Goal: Task Accomplishment & Management: Manage account settings

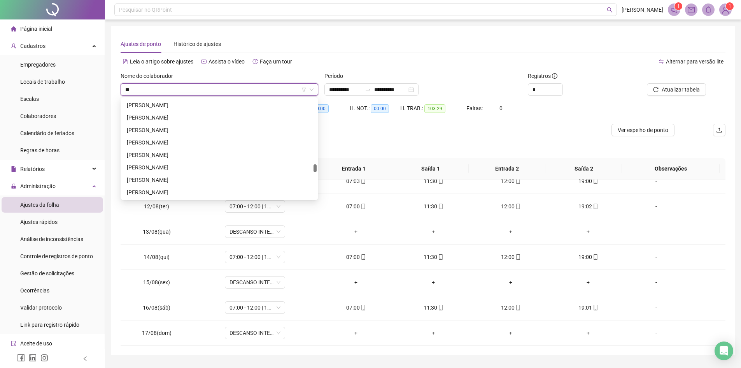
scroll to position [37, 0]
type input "***"
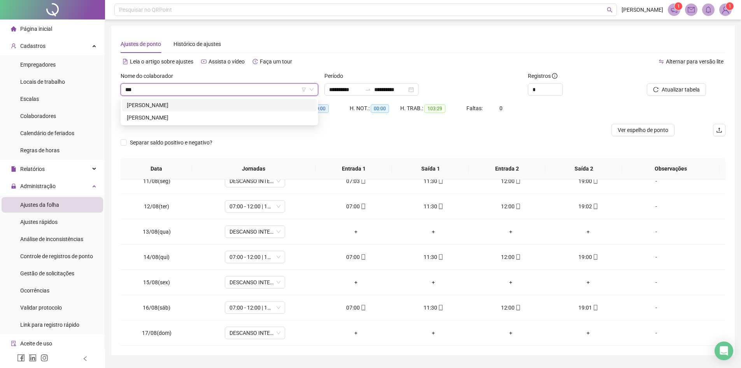
scroll to position [0, 0]
click at [189, 103] on div "[PERSON_NAME]" at bounding box center [219, 105] width 185 height 9
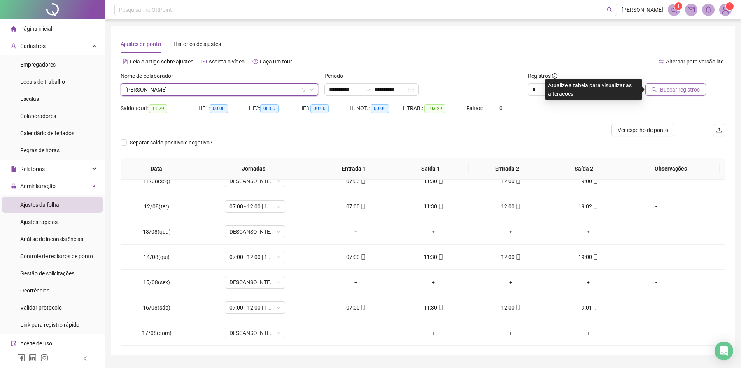
click at [685, 86] on span "Buscar registros" at bounding box center [680, 89] width 40 height 9
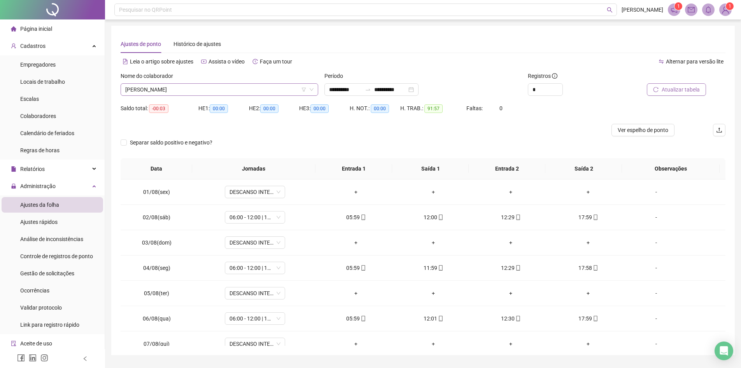
click at [209, 92] on span "[PERSON_NAME]" at bounding box center [219, 90] width 188 height 12
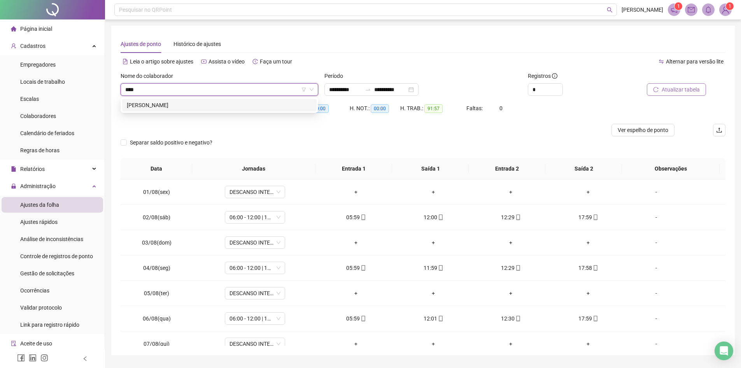
type input "*****"
click at [205, 102] on div "[PERSON_NAME]" at bounding box center [219, 105] width 185 height 9
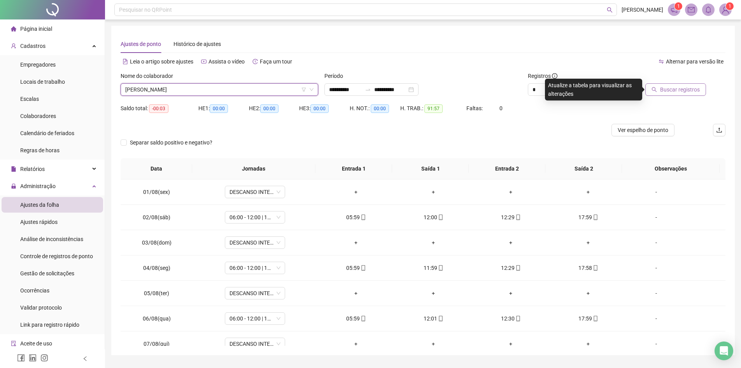
click at [669, 91] on span "Buscar registros" at bounding box center [680, 89] width 40 height 9
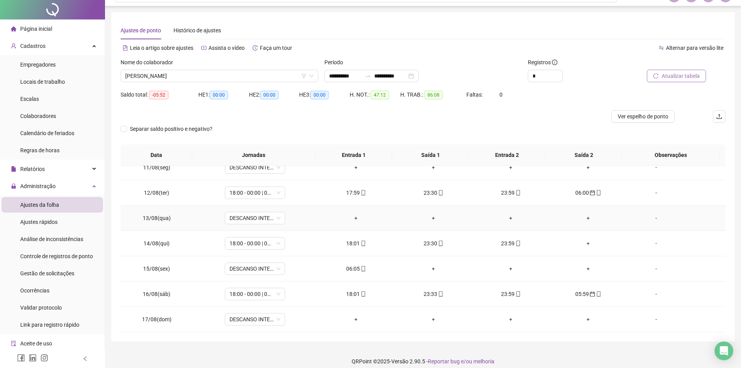
scroll to position [21, 0]
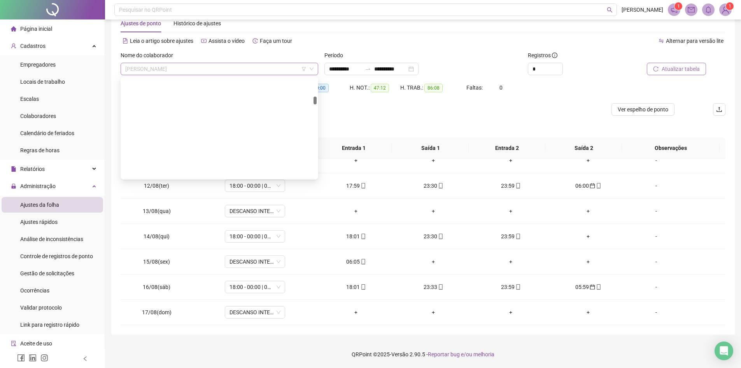
click at [214, 65] on span "[PERSON_NAME]" at bounding box center [219, 69] width 188 height 12
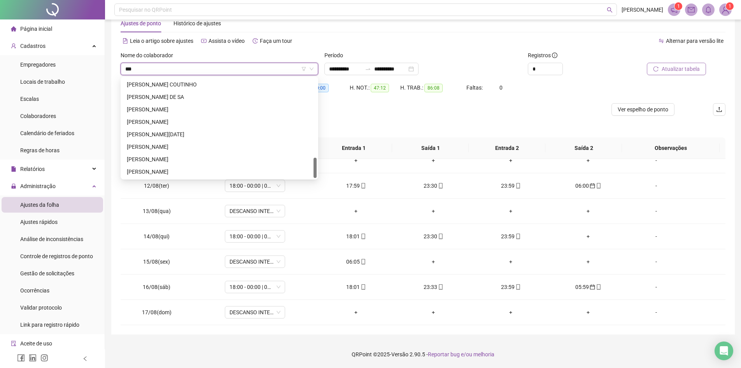
scroll to position [0, 0]
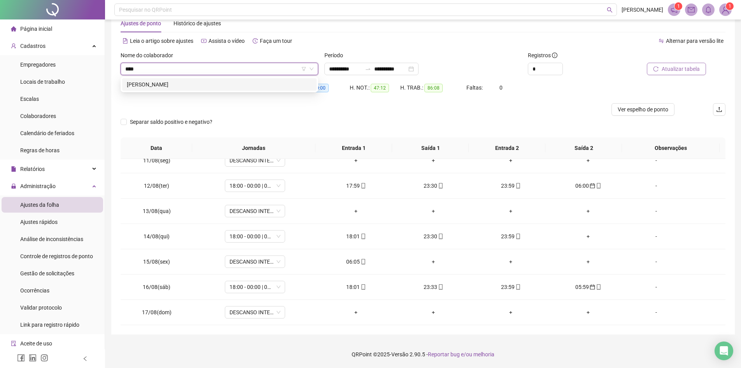
type input "*****"
click at [211, 85] on div "[PERSON_NAME]" at bounding box center [219, 84] width 185 height 9
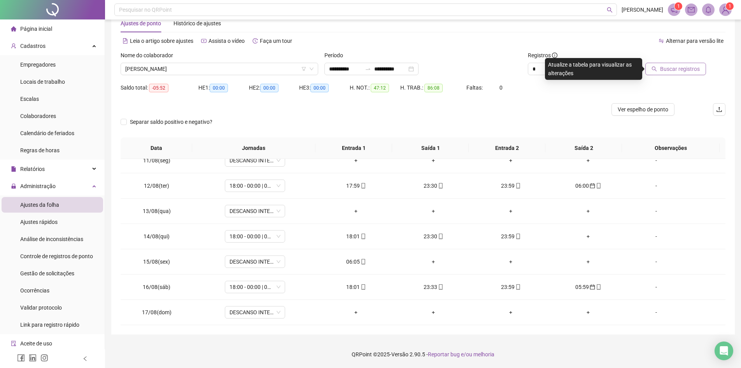
click at [684, 67] on span "Buscar registros" at bounding box center [680, 69] width 40 height 9
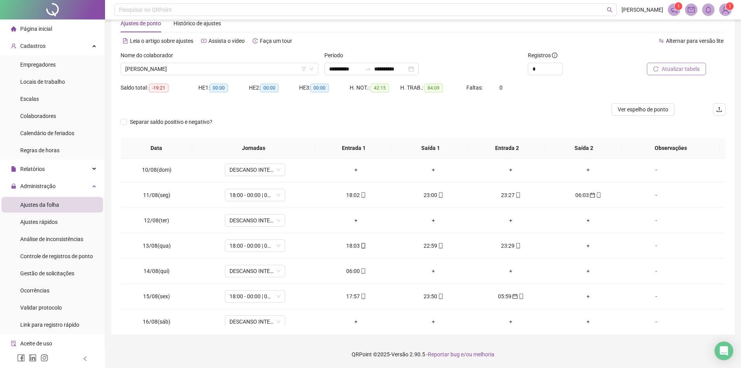
scroll to position [264, 0]
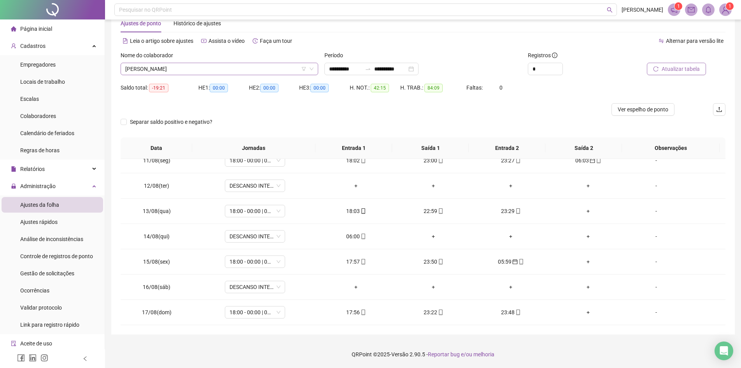
click at [248, 71] on span "[PERSON_NAME]" at bounding box center [219, 69] width 188 height 12
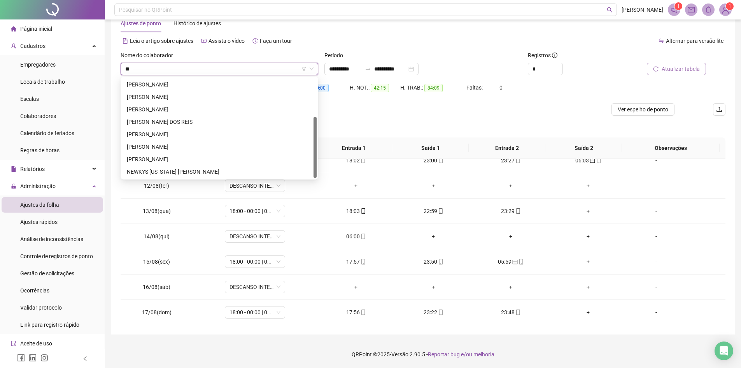
scroll to position [0, 0]
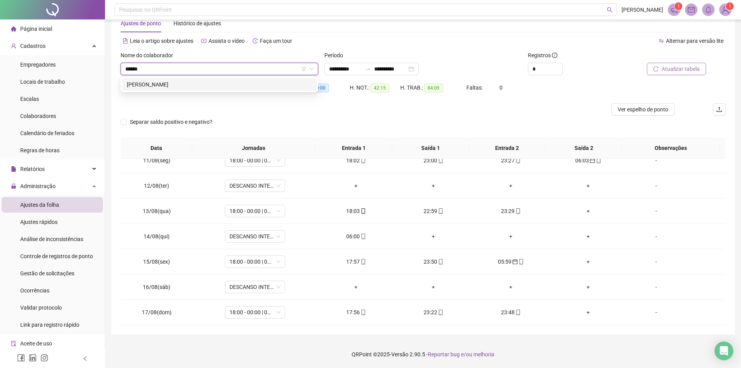
type input "*******"
click at [212, 79] on div "[PERSON_NAME]" at bounding box center [219, 84] width 194 height 12
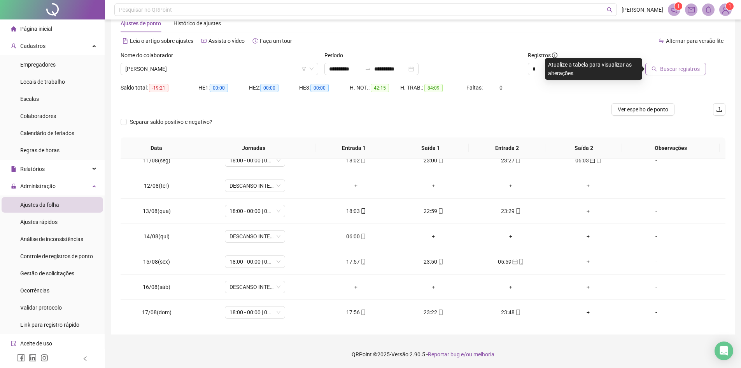
click at [660, 72] on button "Buscar registros" at bounding box center [675, 69] width 61 height 12
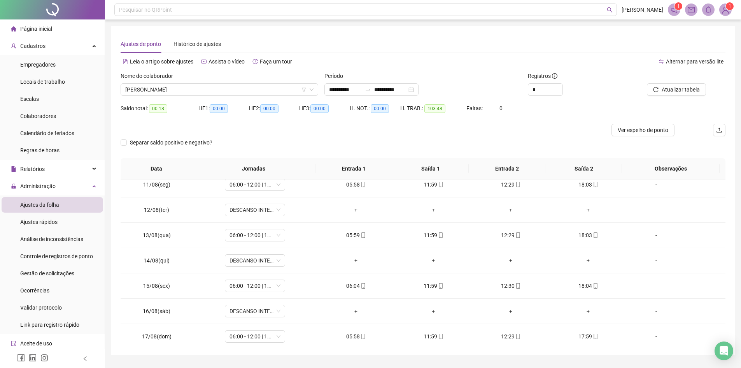
scroll to position [264, 0]
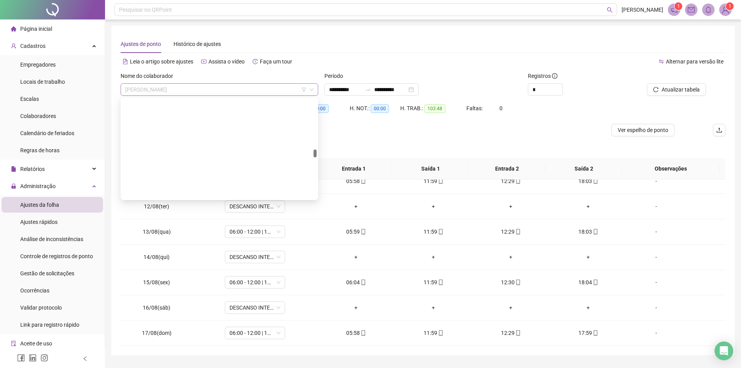
click at [239, 89] on span "[PERSON_NAME]" at bounding box center [219, 90] width 188 height 12
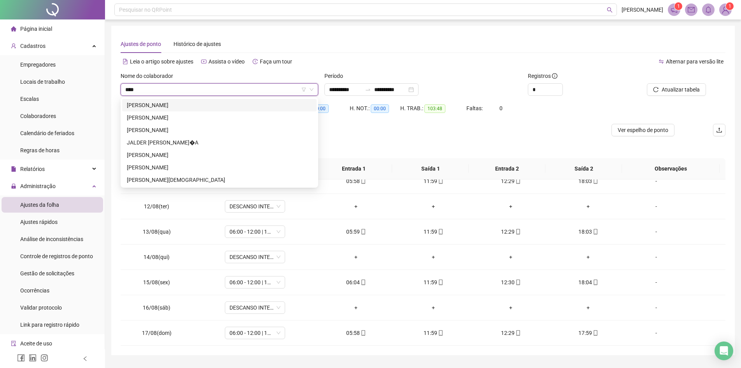
scroll to position [0, 0]
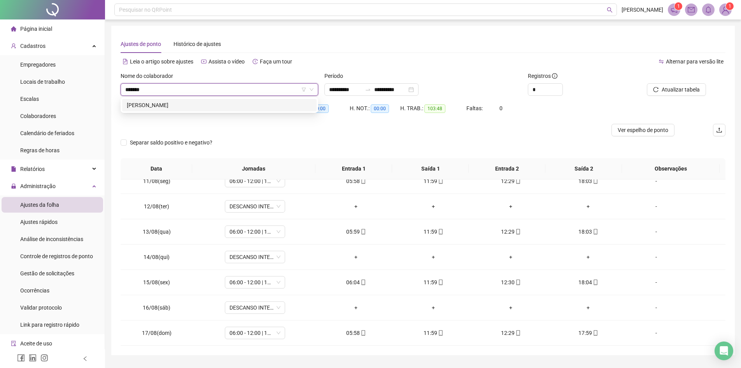
type input "********"
click at [208, 104] on div "[PERSON_NAME]" at bounding box center [219, 105] width 185 height 9
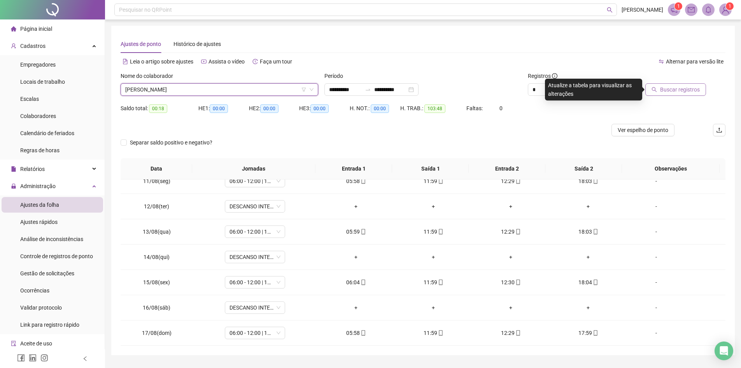
click at [665, 85] on button "Buscar registros" at bounding box center [675, 89] width 61 height 12
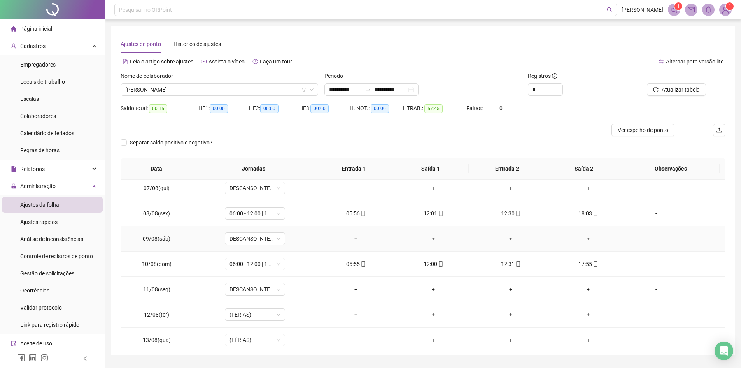
scroll to position [233, 0]
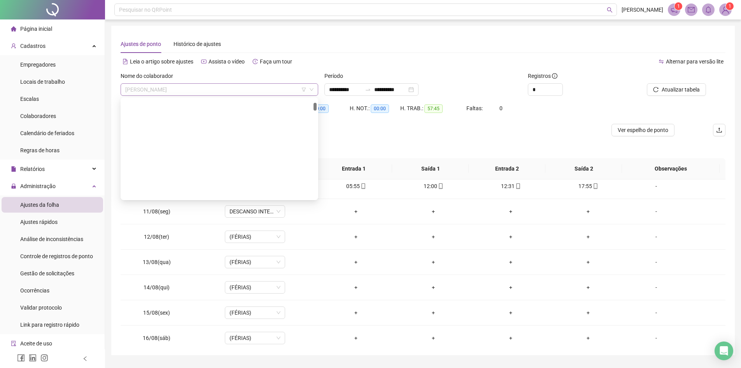
click at [250, 89] on span "[PERSON_NAME]" at bounding box center [219, 90] width 188 height 12
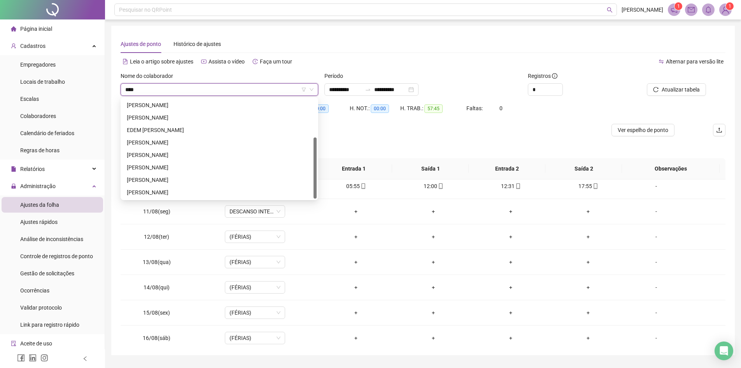
scroll to position [62, 0]
type input "********"
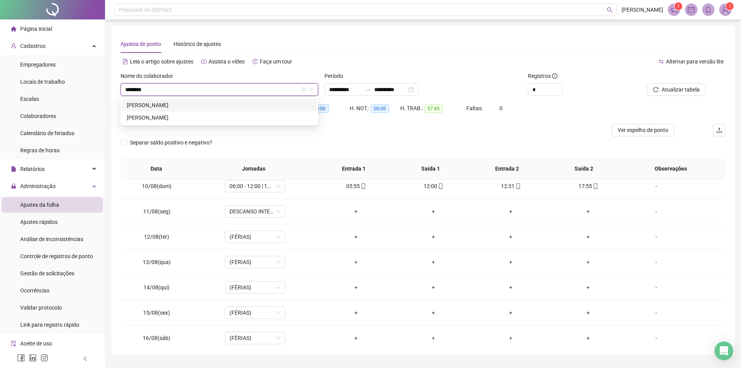
click at [220, 103] on div "[PERSON_NAME]" at bounding box center [219, 105] width 185 height 9
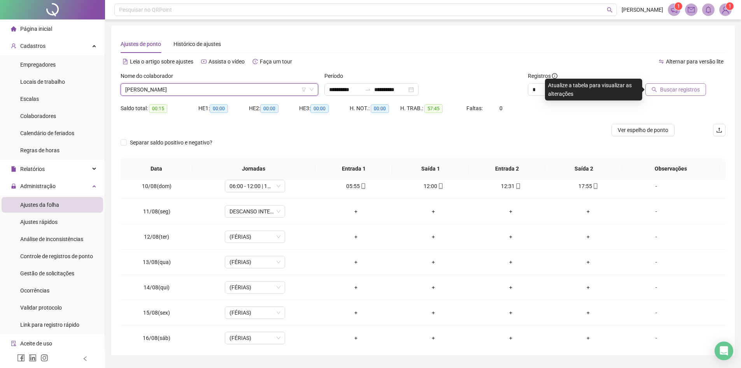
click at [686, 85] on button "Buscar registros" at bounding box center [675, 89] width 61 height 12
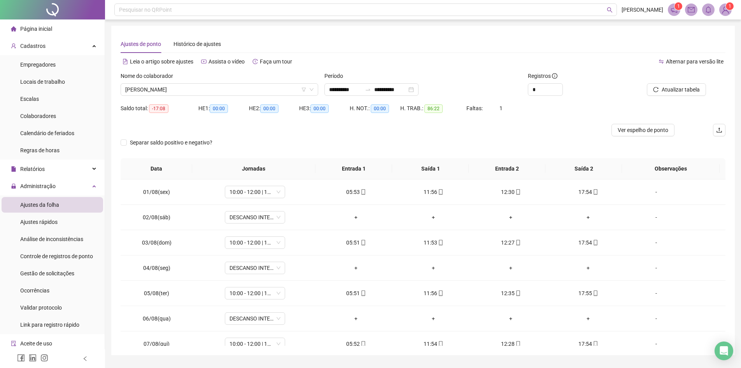
click at [262, 79] on div "Nome do colaborador" at bounding box center [220, 78] width 198 height 12
click at [262, 87] on span "[PERSON_NAME]" at bounding box center [219, 90] width 188 height 12
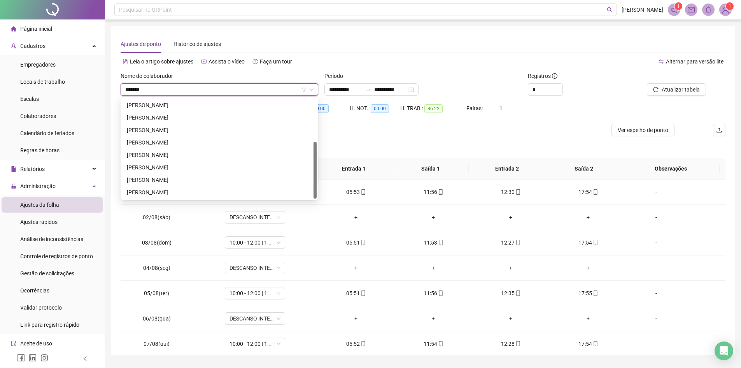
scroll to position [75, 0]
type input "**********"
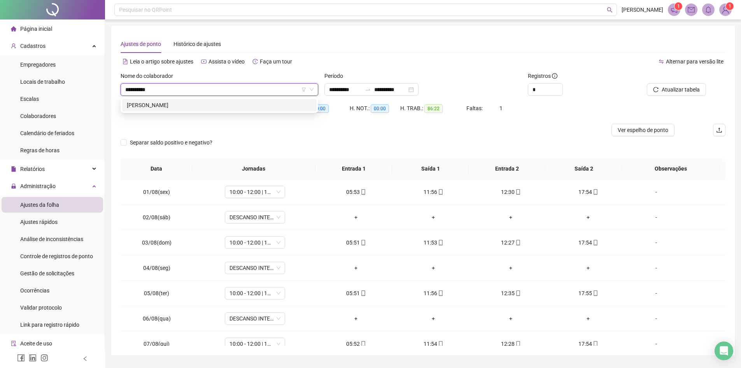
click at [253, 104] on div "[PERSON_NAME]" at bounding box center [219, 105] width 185 height 9
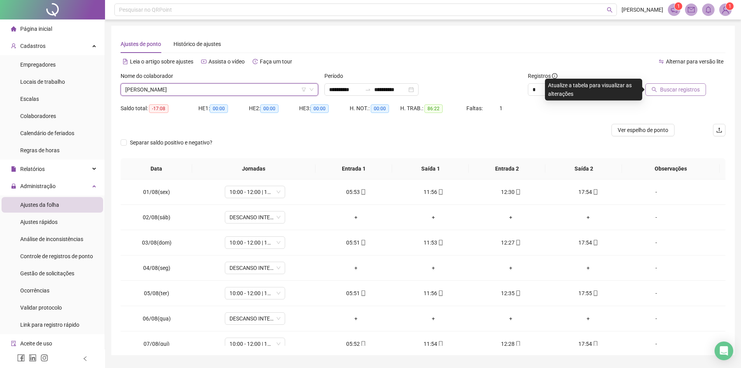
click at [657, 88] on icon "search" at bounding box center [654, 89] width 5 height 5
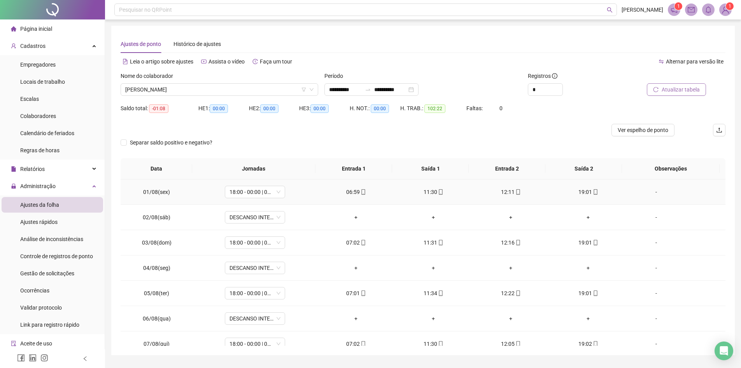
click at [360, 192] on span "mobile" at bounding box center [363, 191] width 6 height 5
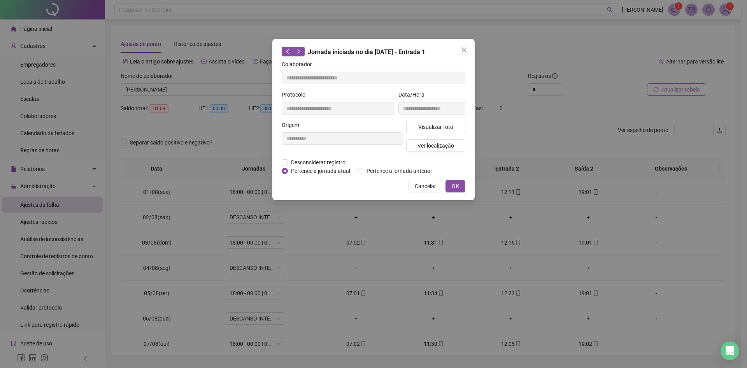
type input "**********"
click at [422, 124] on span "Visualizar foto" at bounding box center [435, 127] width 35 height 9
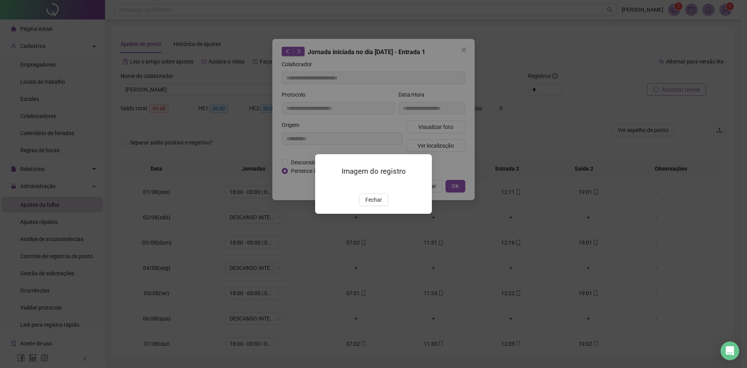
click at [403, 180] on div at bounding box center [373, 184] width 98 height 9
click at [324, 185] on img at bounding box center [324, 185] width 0 height 0
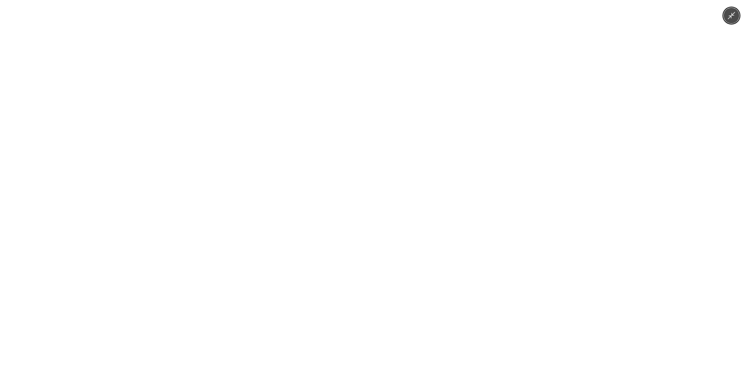
click at [380, 173] on img at bounding box center [374, 184] width 276 height 368
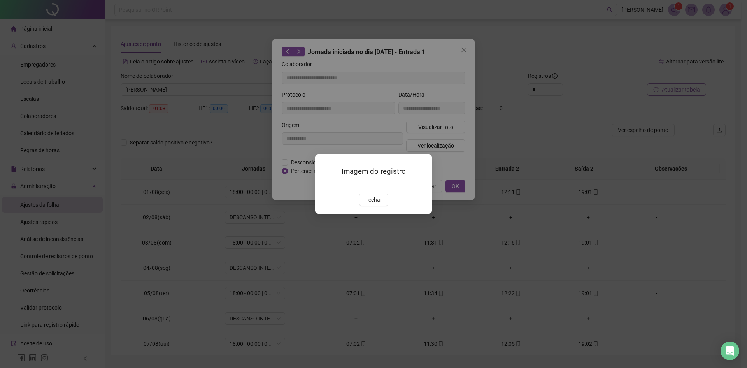
click at [466, 50] on div "Imagem do registro Fechar" at bounding box center [373, 184] width 747 height 368
click at [463, 47] on div "Imagem do registro Fechar" at bounding box center [373, 184] width 747 height 368
click at [460, 47] on div "Imagem do registro Fechar" at bounding box center [373, 184] width 747 height 368
drag, startPoint x: 463, startPoint y: 52, endPoint x: 464, endPoint y: 56, distance: 4.3
click at [464, 56] on div "Imagem do registro Fechar" at bounding box center [373, 184] width 747 height 368
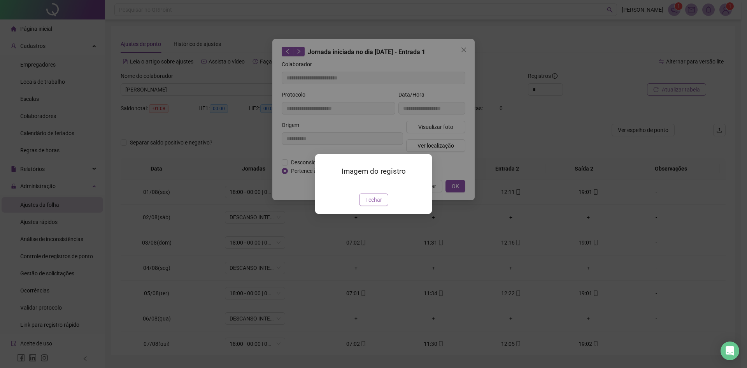
click at [372, 204] on span "Fechar" at bounding box center [373, 199] width 17 height 9
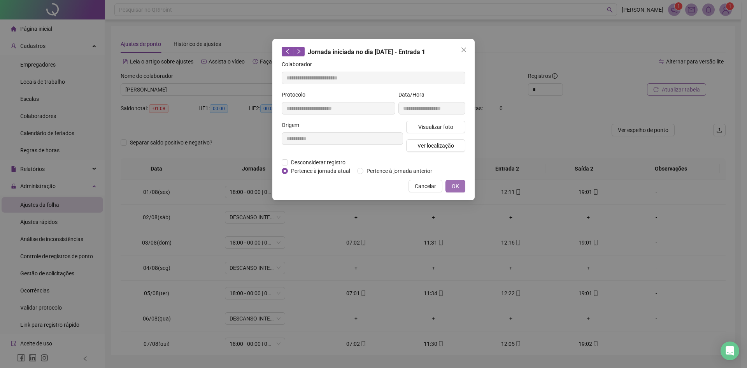
click at [461, 186] on button "OK" at bounding box center [455, 186] width 20 height 12
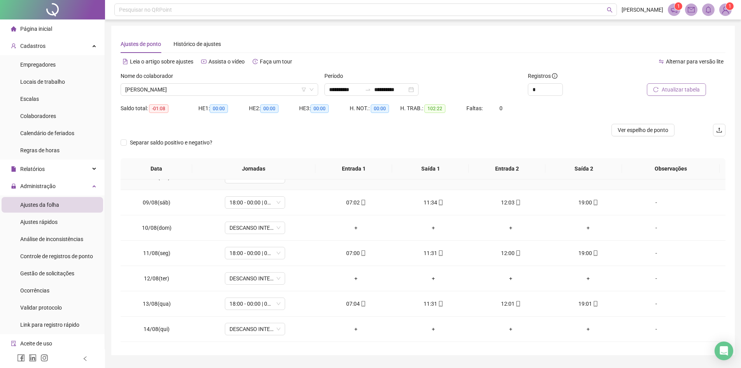
scroll to position [264, 0]
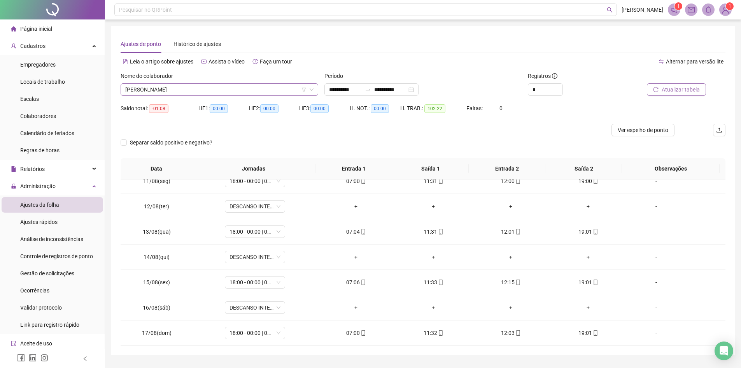
click at [208, 91] on span "[PERSON_NAME]" at bounding box center [219, 90] width 188 height 12
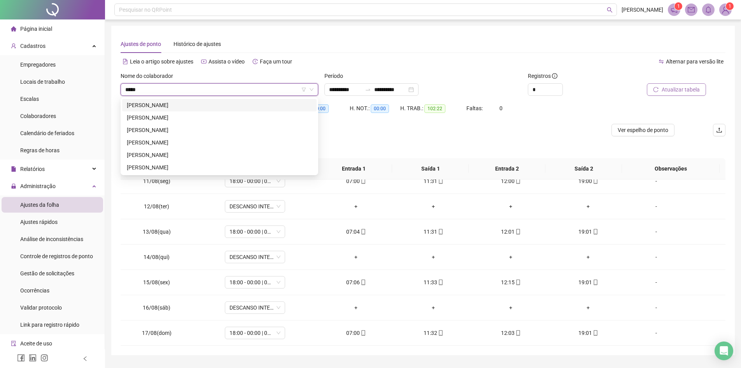
scroll to position [0, 0]
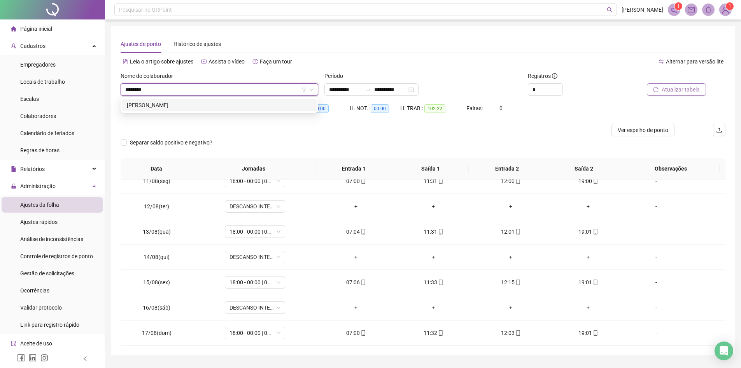
type input "*********"
click at [210, 102] on div "[PERSON_NAME]" at bounding box center [219, 105] width 185 height 9
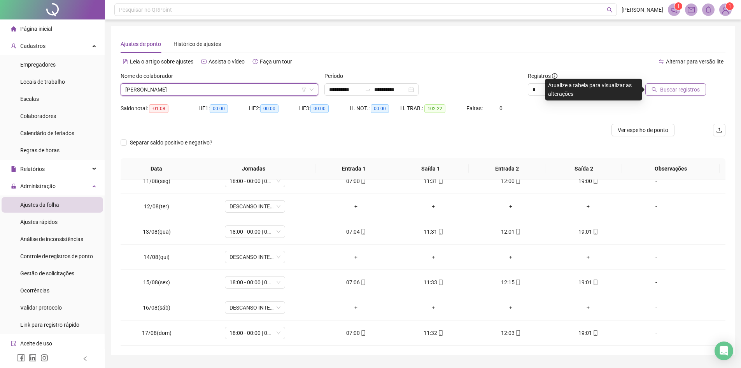
click at [673, 84] on button "Buscar registros" at bounding box center [675, 89] width 61 height 12
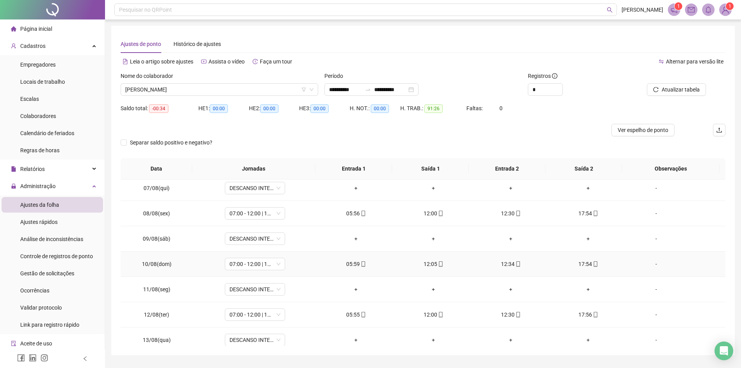
scroll to position [264, 0]
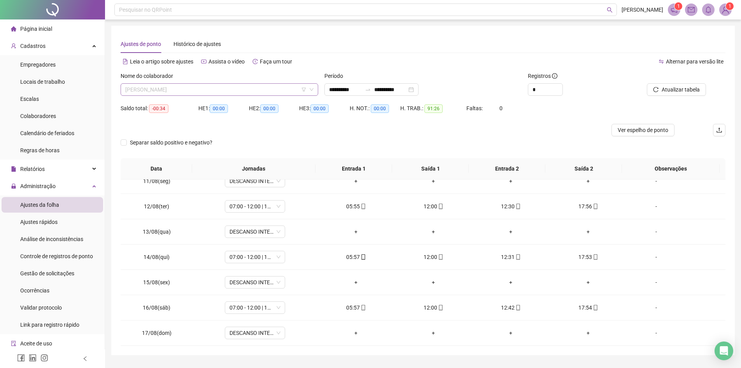
click at [237, 90] on span "[PERSON_NAME]" at bounding box center [219, 90] width 188 height 12
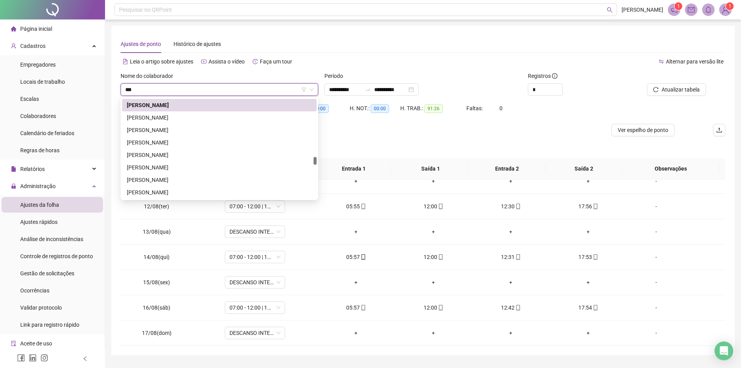
scroll to position [0, 0]
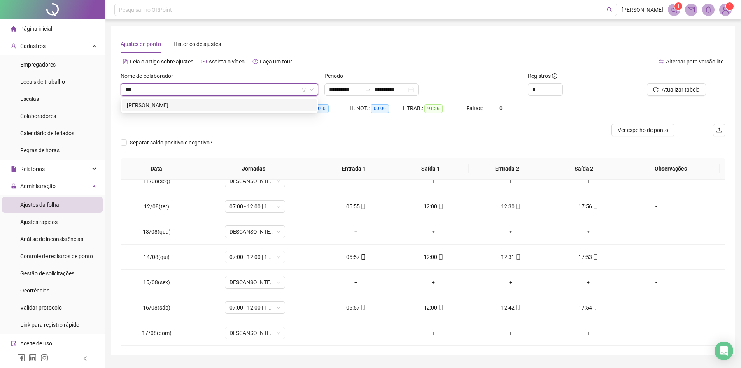
type input "****"
click at [223, 107] on div "[PERSON_NAME]" at bounding box center [219, 105] width 185 height 9
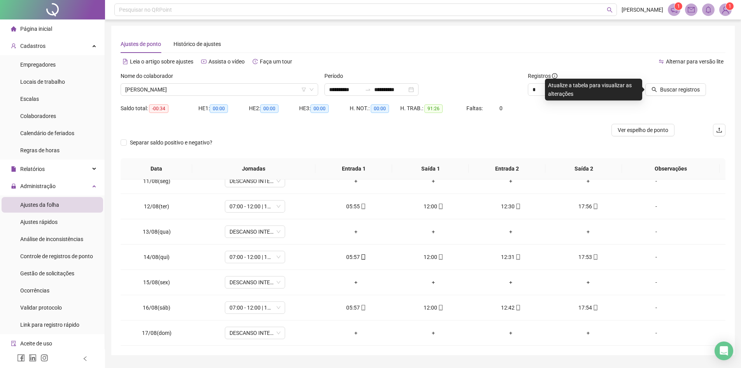
click at [698, 82] on div at bounding box center [668, 78] width 76 height 12
click at [697, 85] on button "Buscar registros" at bounding box center [675, 89] width 61 height 12
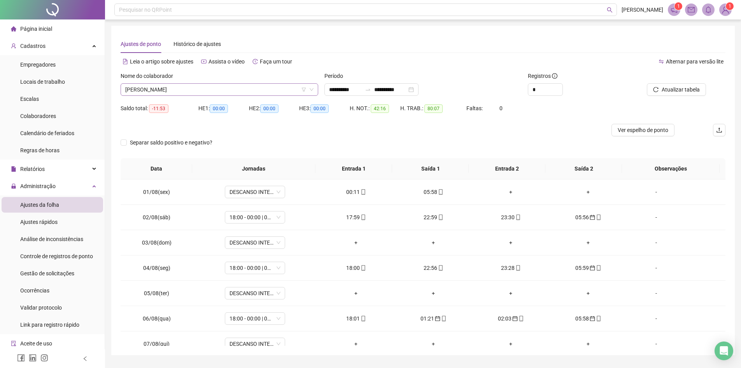
click at [258, 86] on span "[PERSON_NAME]" at bounding box center [219, 90] width 188 height 12
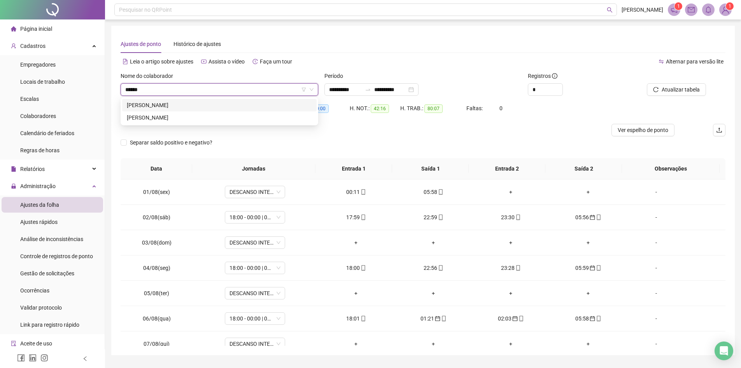
type input "*******"
click at [238, 107] on div "[PERSON_NAME]" at bounding box center [219, 105] width 185 height 9
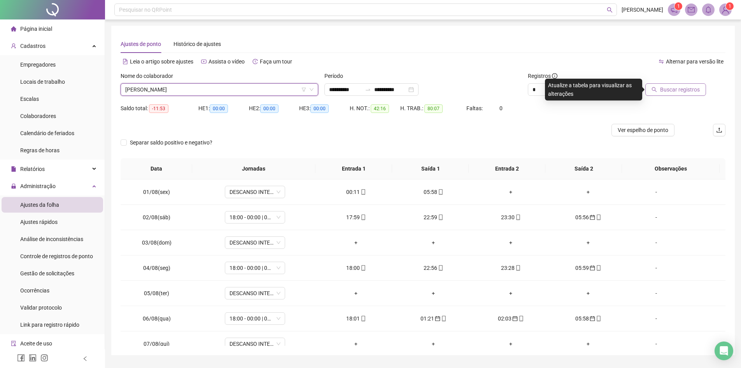
click at [664, 86] on span "Buscar registros" at bounding box center [680, 89] width 40 height 9
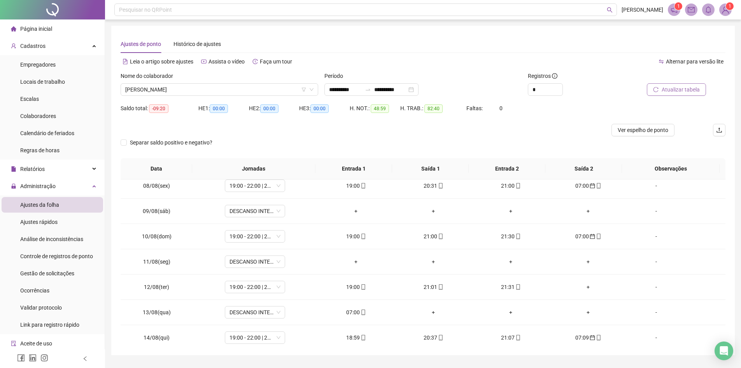
scroll to position [194, 0]
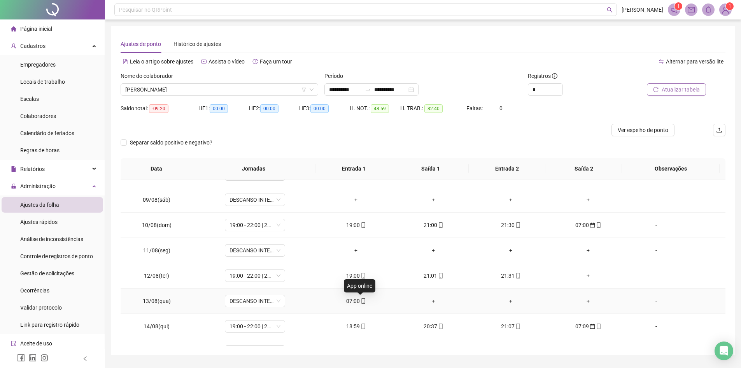
click at [363, 301] on icon "mobile" at bounding box center [363, 300] width 5 height 5
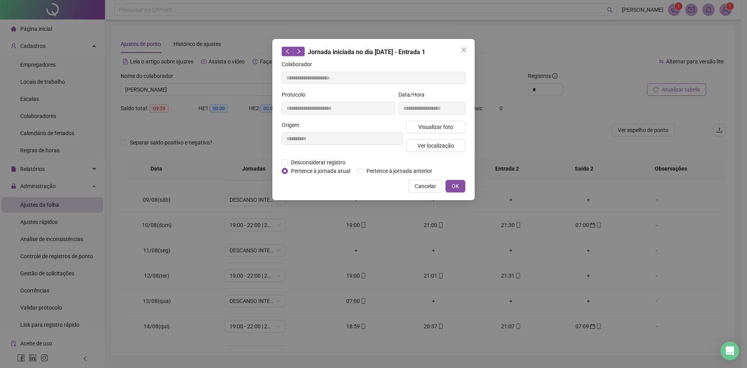
type input "**********"
click at [460, 182] on button "OK" at bounding box center [455, 186] width 20 height 12
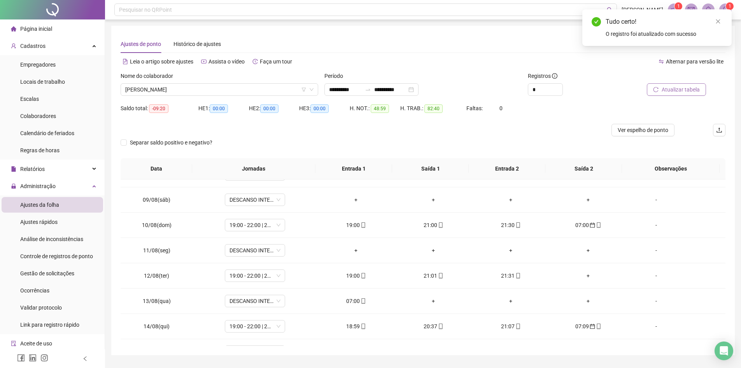
click at [682, 89] on span "Atualizar tabela" at bounding box center [681, 89] width 38 height 9
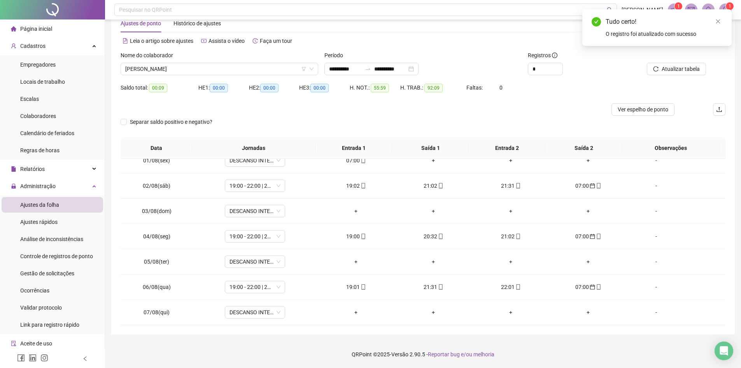
scroll to position [0, 0]
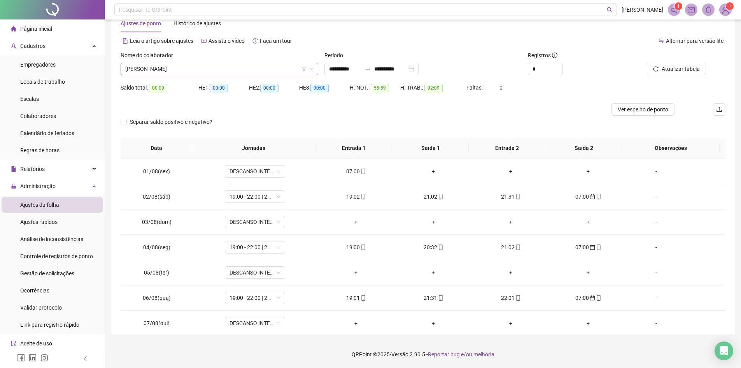
click at [208, 67] on span "[PERSON_NAME]" at bounding box center [219, 69] width 188 height 12
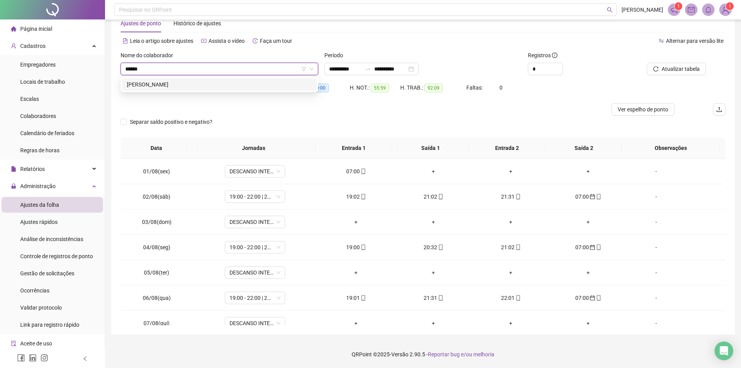
type input "*******"
click at [209, 78] on div "[PERSON_NAME]" at bounding box center [219, 84] width 194 height 12
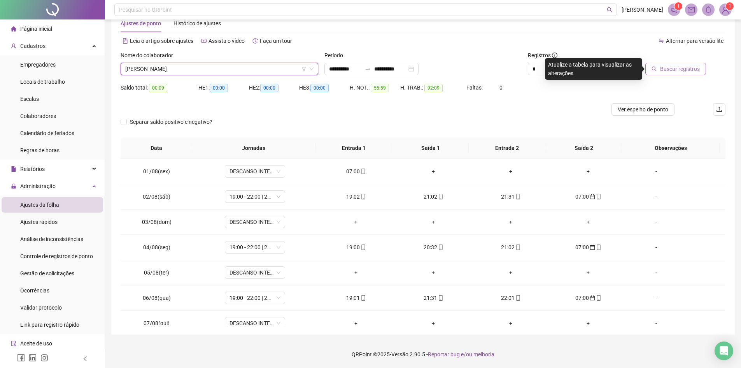
click at [666, 67] on span "Buscar registros" at bounding box center [680, 69] width 40 height 9
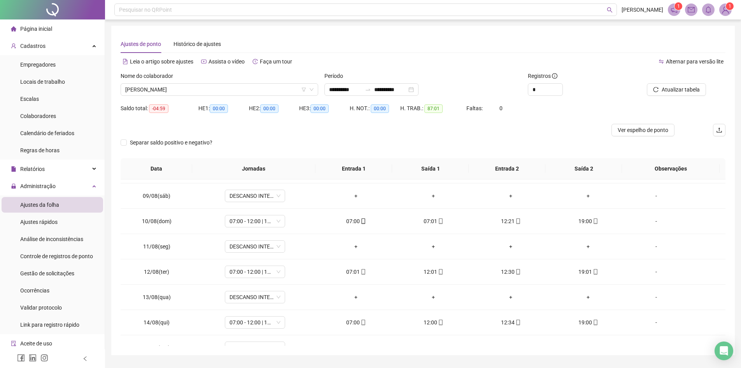
scroll to position [264, 0]
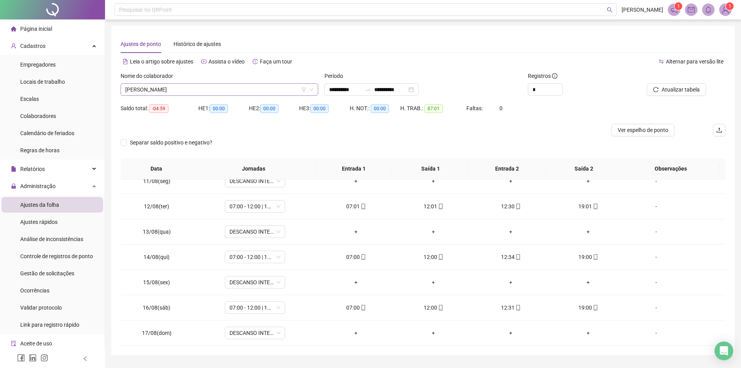
click at [231, 89] on span "[PERSON_NAME]" at bounding box center [219, 90] width 188 height 12
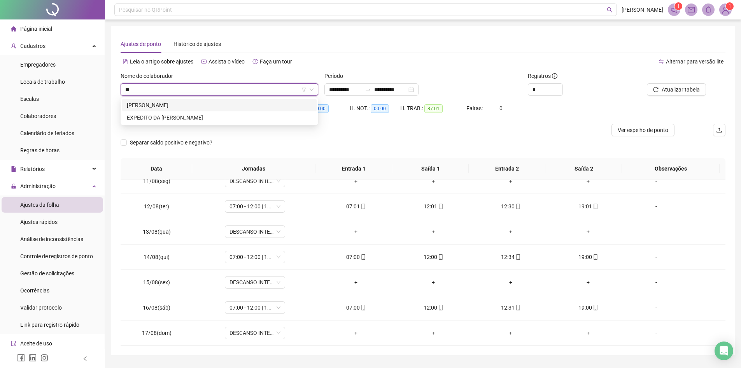
scroll to position [0, 0]
type input "******"
click at [228, 106] on div "EXPEDITO DA [PERSON_NAME]" at bounding box center [219, 105] width 185 height 9
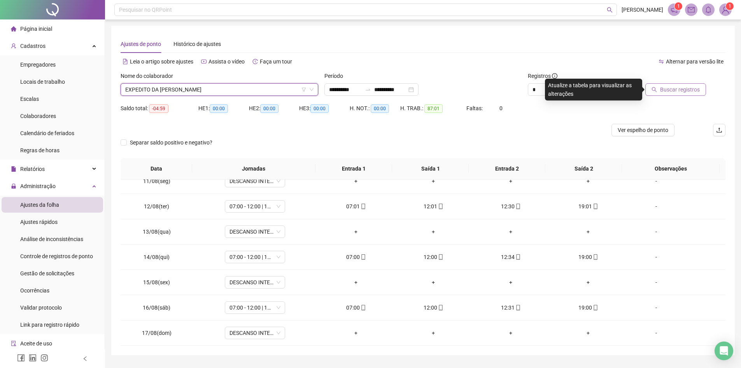
click at [676, 89] on span "Buscar registros" at bounding box center [680, 89] width 40 height 9
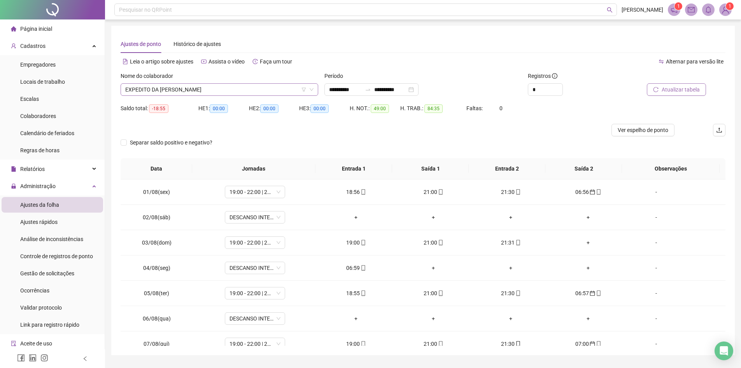
click at [285, 90] on span "EXPEDITO DA [PERSON_NAME]" at bounding box center [219, 90] width 188 height 12
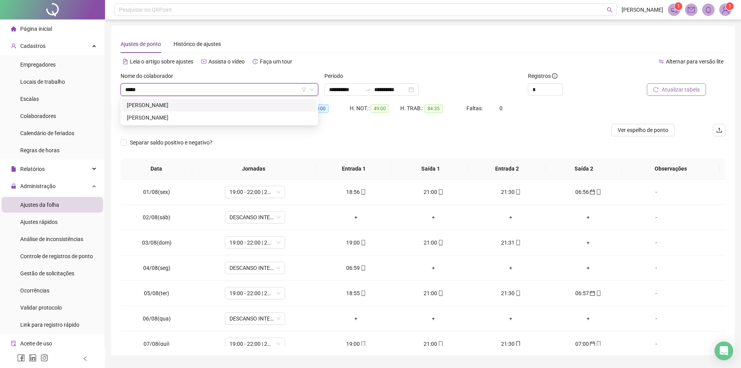
type input "******"
click at [214, 116] on div "[PERSON_NAME]" at bounding box center [219, 117] width 185 height 9
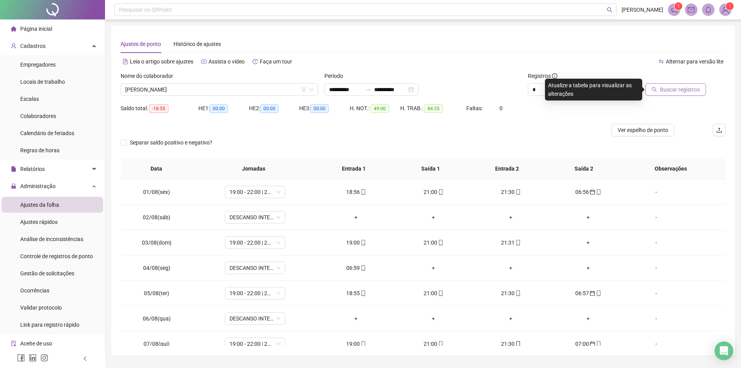
click at [674, 93] on span "Buscar registros" at bounding box center [680, 89] width 40 height 9
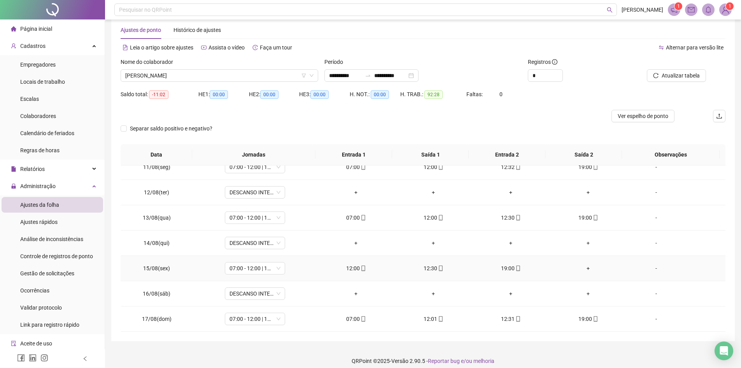
scroll to position [21, 0]
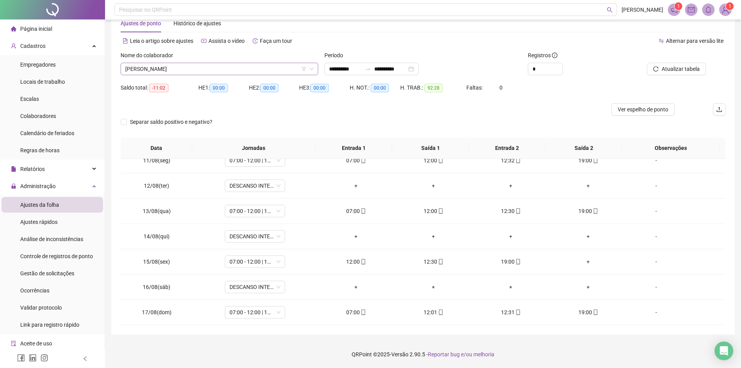
click at [234, 71] on span "[PERSON_NAME]" at bounding box center [219, 69] width 188 height 12
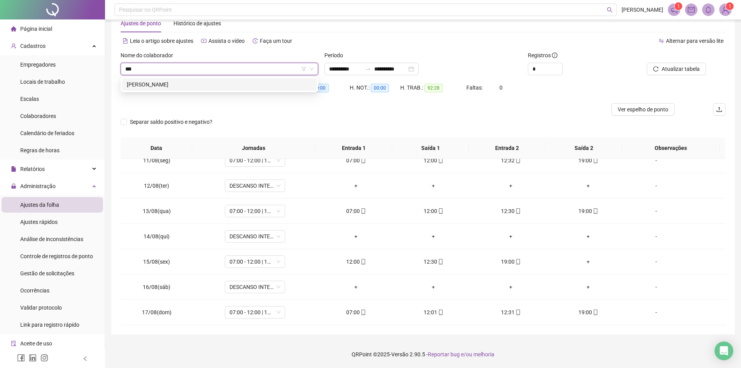
scroll to position [0, 0]
type input "*******"
click at [230, 84] on div "[PERSON_NAME]" at bounding box center [219, 84] width 185 height 9
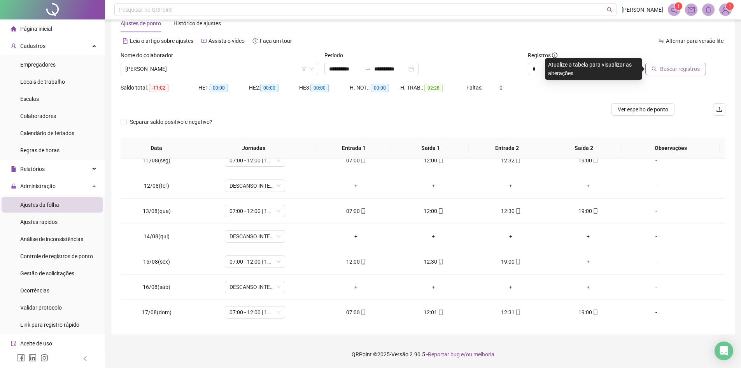
click at [673, 68] on span "Buscar registros" at bounding box center [680, 69] width 40 height 9
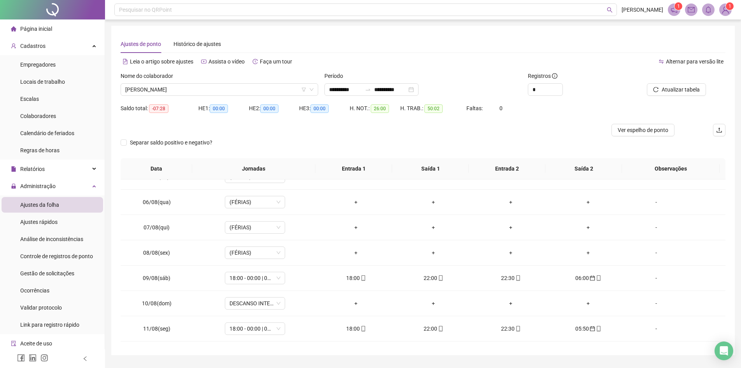
scroll to position [117, 0]
click at [278, 93] on span "[PERSON_NAME]" at bounding box center [219, 90] width 188 height 12
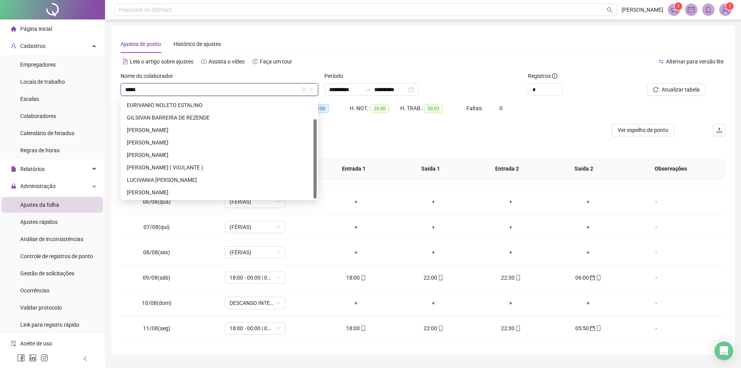
scroll to position [0, 0]
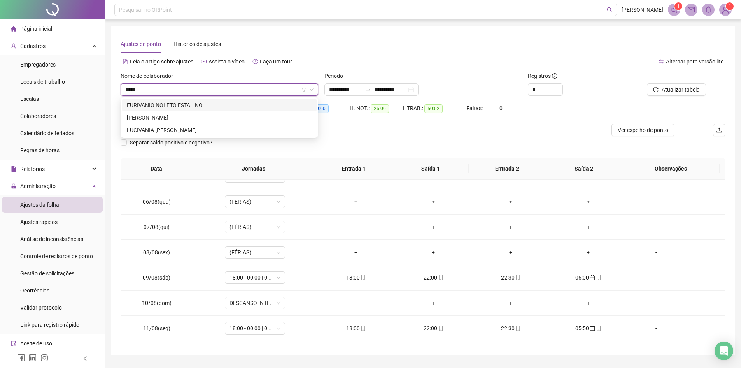
type input "******"
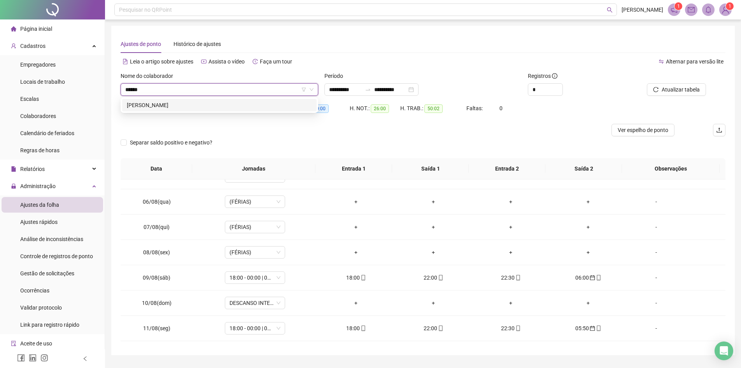
click at [256, 99] on div "[PERSON_NAME]" at bounding box center [219, 105] width 194 height 12
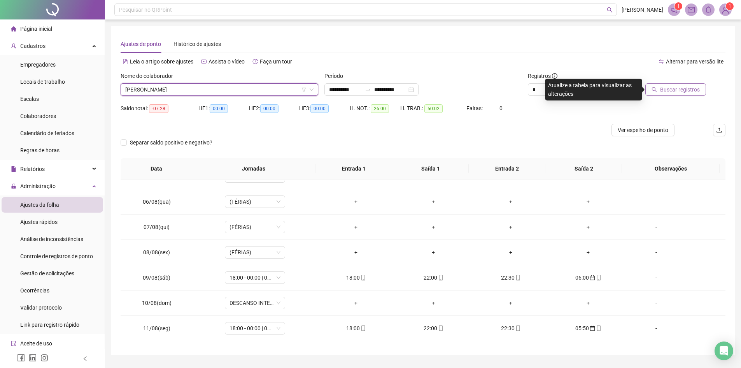
click at [691, 91] on span "Buscar registros" at bounding box center [680, 89] width 40 height 9
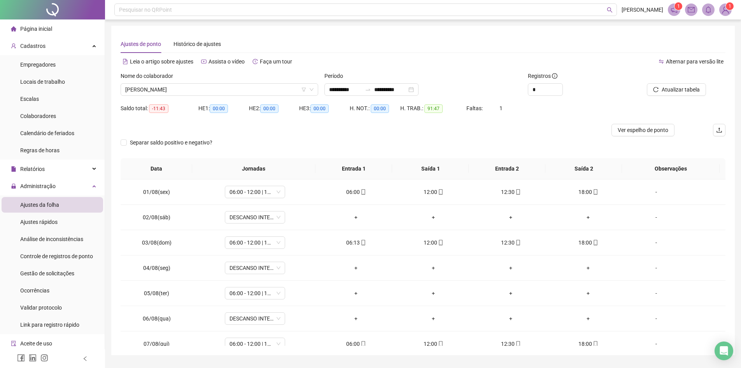
click at [567, 124] on div at bounding box center [348, 130] width 454 height 12
click at [652, 292] on div "-" at bounding box center [656, 293] width 46 height 9
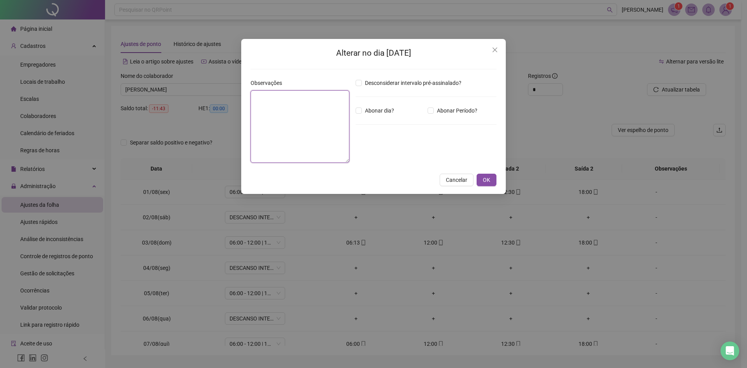
click at [294, 118] on textarea at bounding box center [300, 126] width 99 height 72
type textarea "**********"
click at [487, 182] on span "OK" at bounding box center [486, 179] width 7 height 9
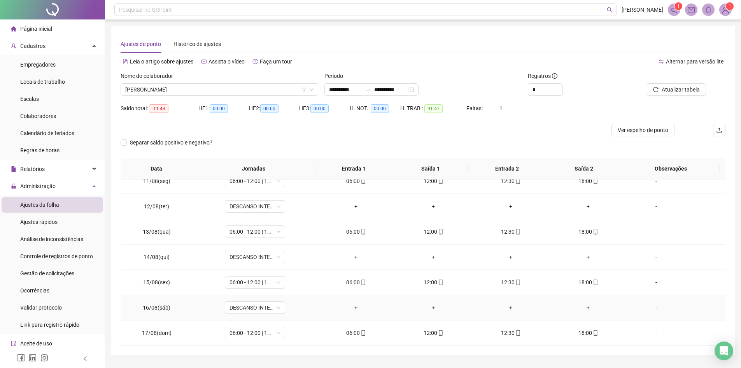
scroll to position [21, 0]
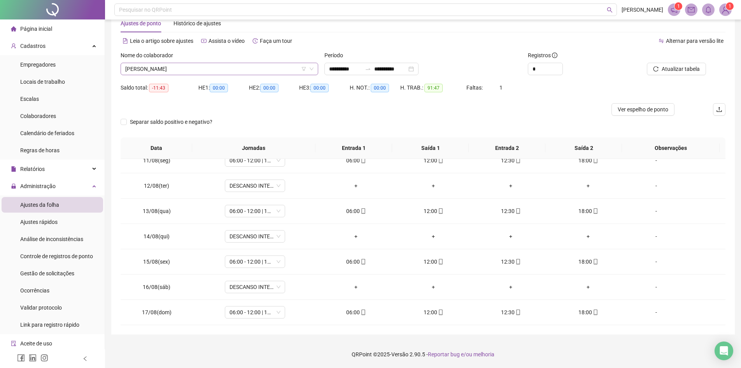
click at [238, 67] on span "[PERSON_NAME]" at bounding box center [219, 69] width 188 height 12
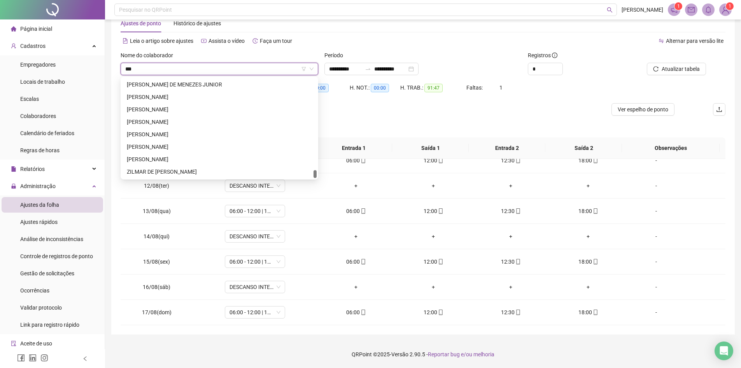
scroll to position [0, 0]
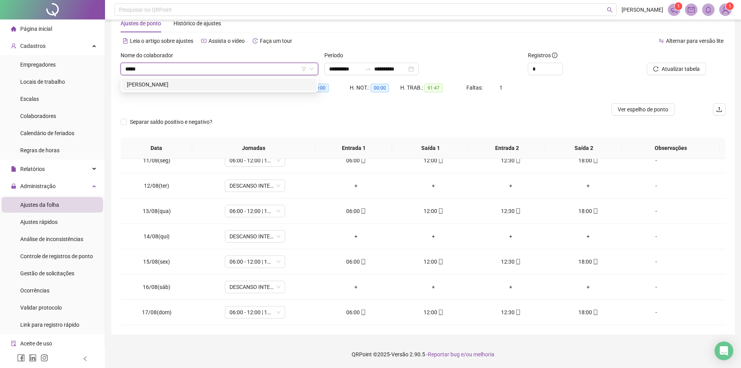
type input "******"
click at [214, 81] on div "[PERSON_NAME]" at bounding box center [219, 84] width 185 height 9
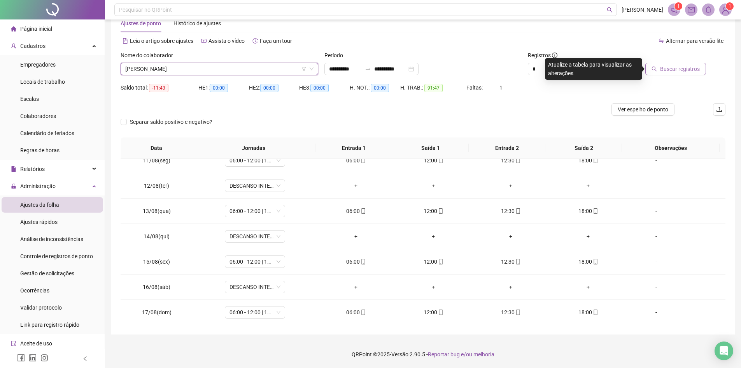
click at [685, 66] on span "Buscar registros" at bounding box center [680, 69] width 40 height 9
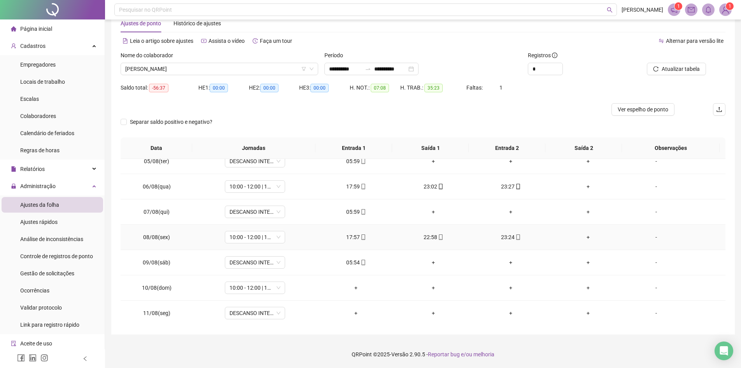
scroll to position [156, 0]
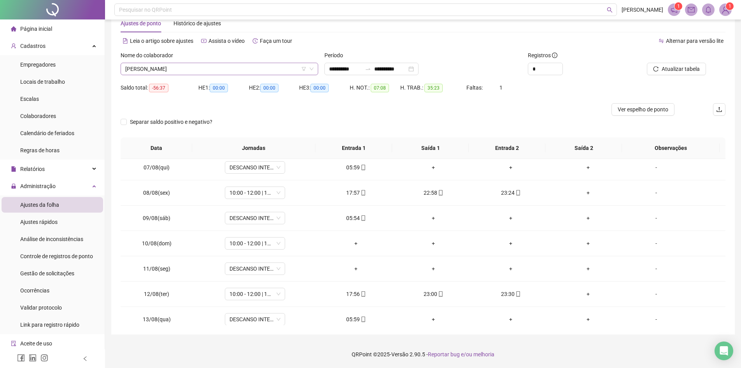
click at [230, 72] on span "[PERSON_NAME]" at bounding box center [219, 69] width 188 height 12
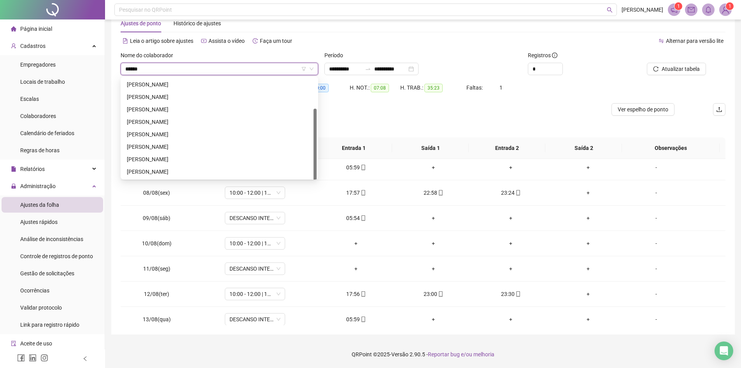
scroll to position [25, 0]
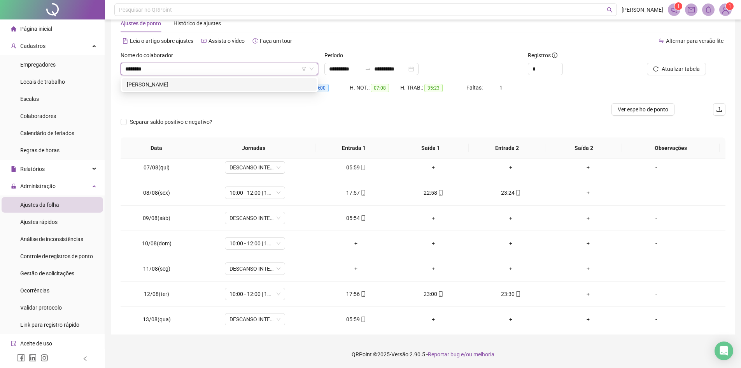
type input "*********"
click at [227, 81] on div "[PERSON_NAME]" at bounding box center [219, 84] width 185 height 9
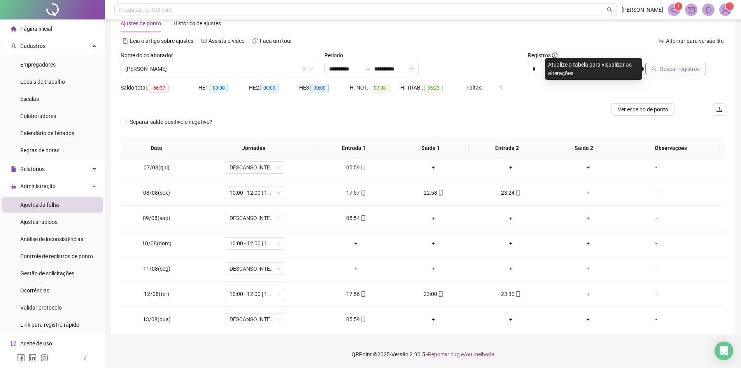
click at [694, 70] on span "Buscar registros" at bounding box center [680, 69] width 40 height 9
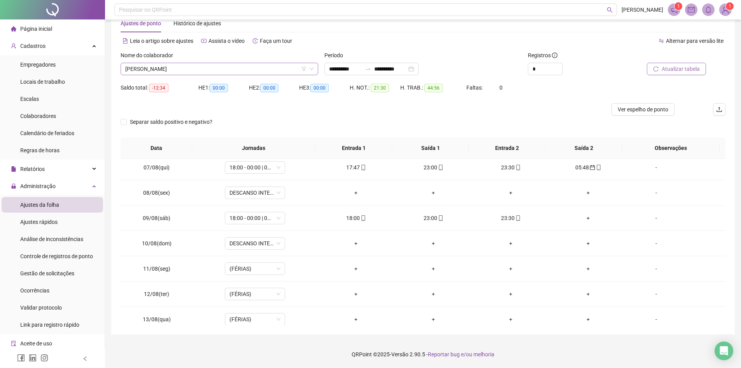
click at [236, 68] on span "[PERSON_NAME]" at bounding box center [219, 69] width 188 height 12
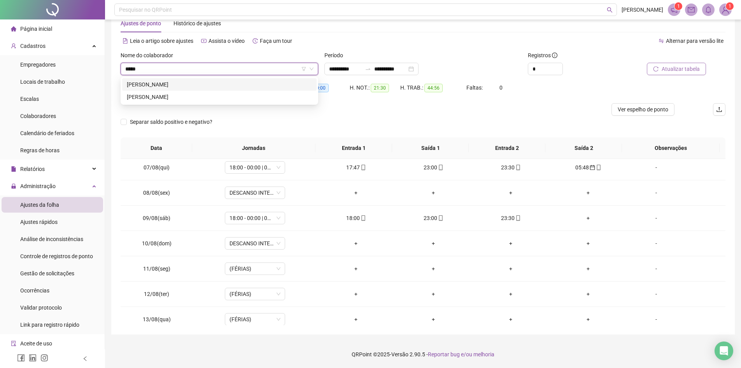
type input "******"
click at [229, 82] on div "[PERSON_NAME]" at bounding box center [219, 84] width 185 height 9
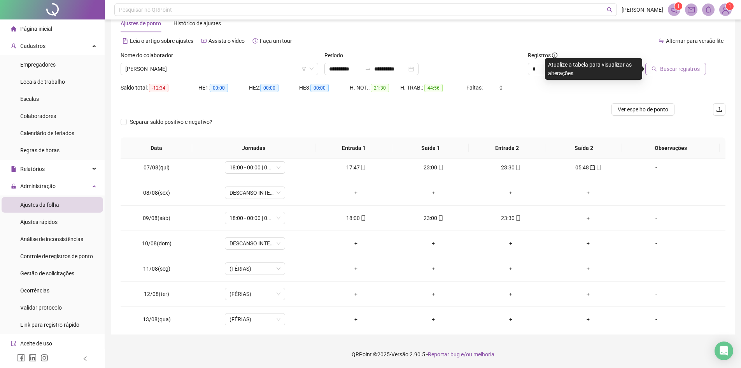
click at [657, 67] on icon "search" at bounding box center [654, 68] width 5 height 5
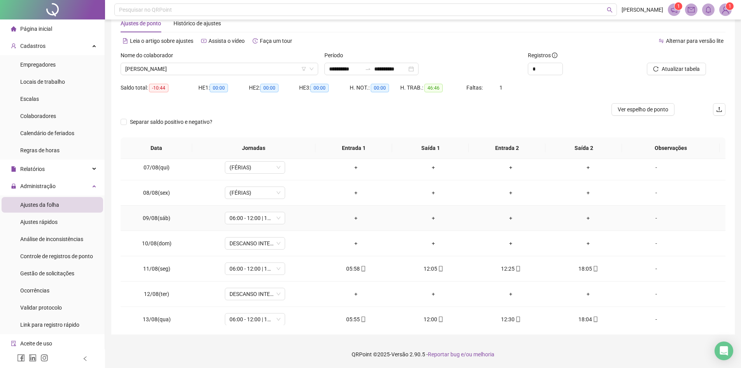
click at [652, 217] on div "-" at bounding box center [656, 218] width 46 height 9
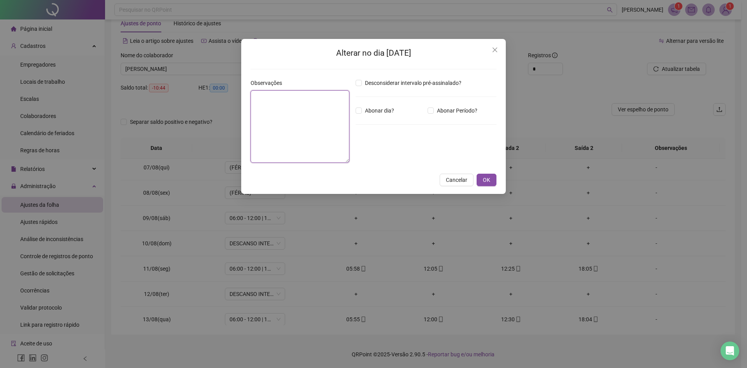
click at [281, 97] on textarea at bounding box center [300, 126] width 99 height 72
paste textarea "**********"
type textarea "**********"
click at [483, 185] on button "OK" at bounding box center [487, 179] width 20 height 12
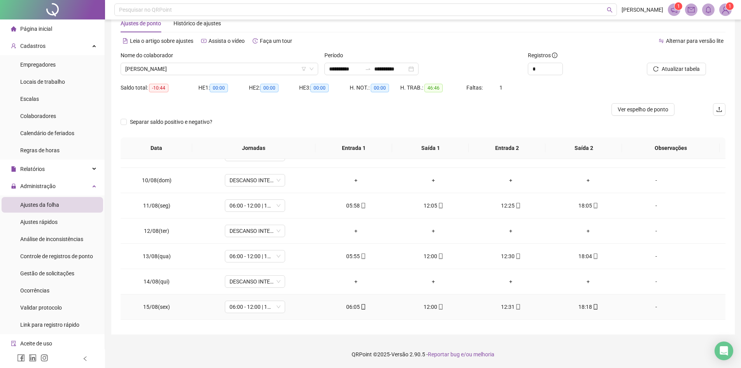
scroll to position [264, 0]
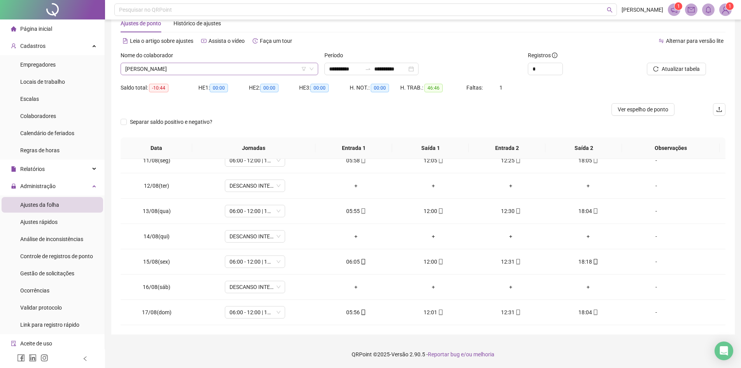
click at [232, 69] on span "[PERSON_NAME]" at bounding box center [219, 69] width 188 height 12
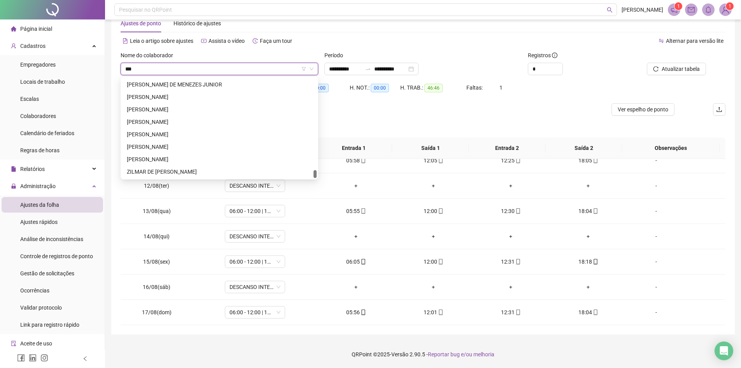
scroll to position [0, 0]
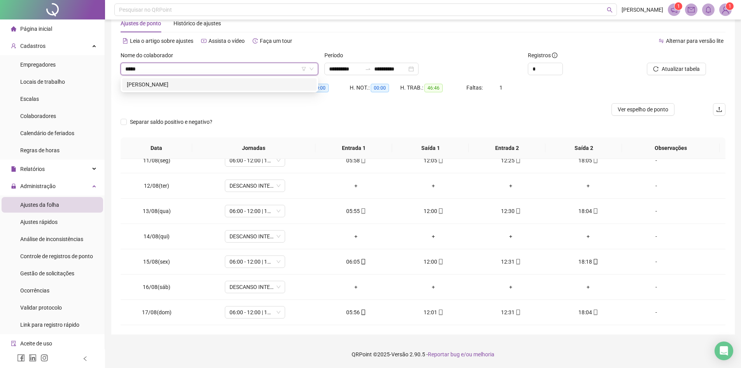
type input "******"
click at [180, 85] on div "[PERSON_NAME]" at bounding box center [219, 84] width 185 height 9
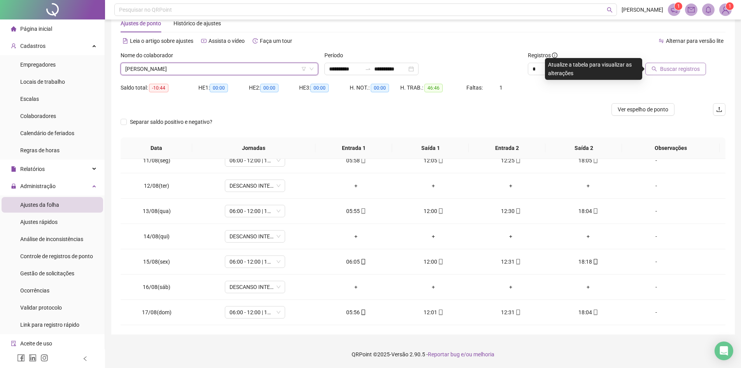
click at [669, 72] on span "Buscar registros" at bounding box center [680, 69] width 40 height 9
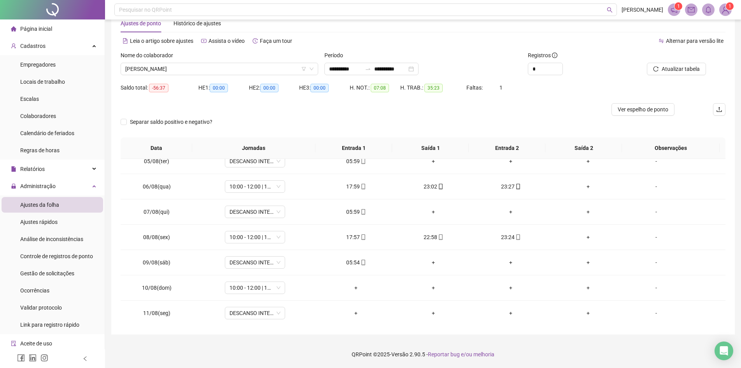
scroll to position [108, 0]
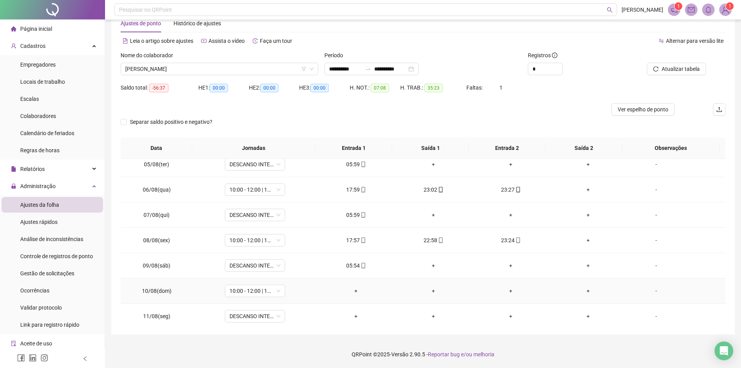
click at [661, 291] on div "-" at bounding box center [656, 290] width 46 height 9
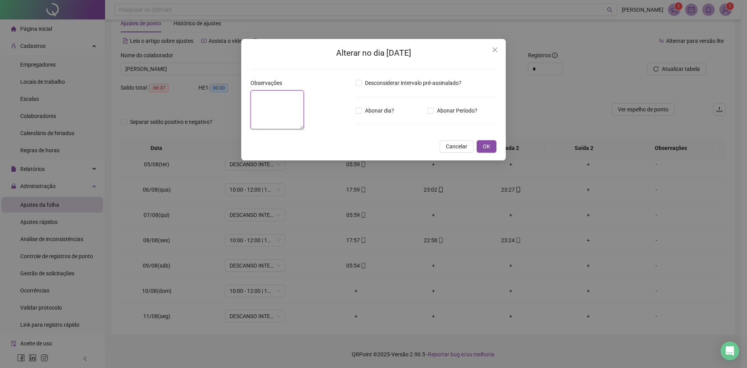
click at [304, 129] on textarea at bounding box center [277, 109] width 53 height 39
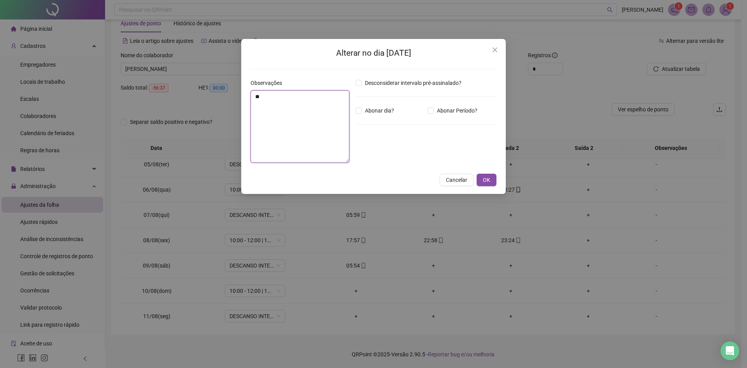
type textarea "***"
type textarea "*"
type textarea "******"
click at [501, 178] on div "Alterar no dia [DATE] Observações ****** Desconsiderar intervalo pré-assinalado…" at bounding box center [373, 116] width 265 height 155
click at [490, 181] on button "OK" at bounding box center [487, 179] width 20 height 12
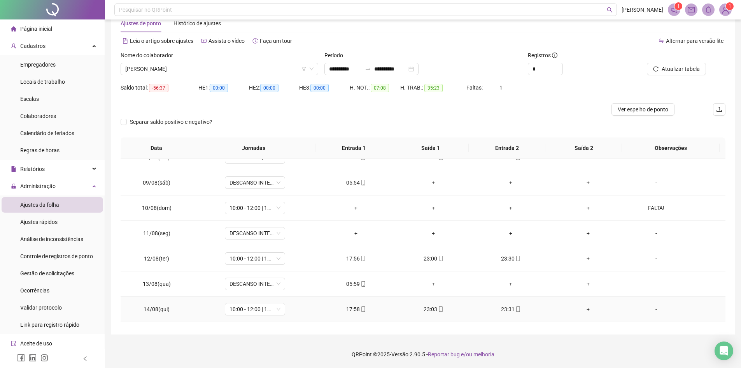
scroll to position [186, 0]
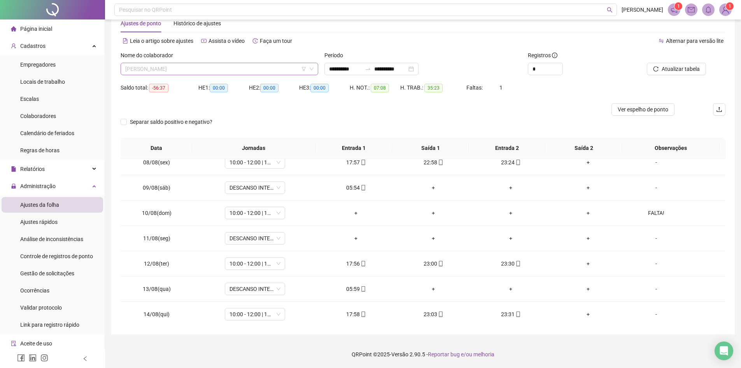
click at [218, 74] on span "[PERSON_NAME]" at bounding box center [219, 69] width 188 height 12
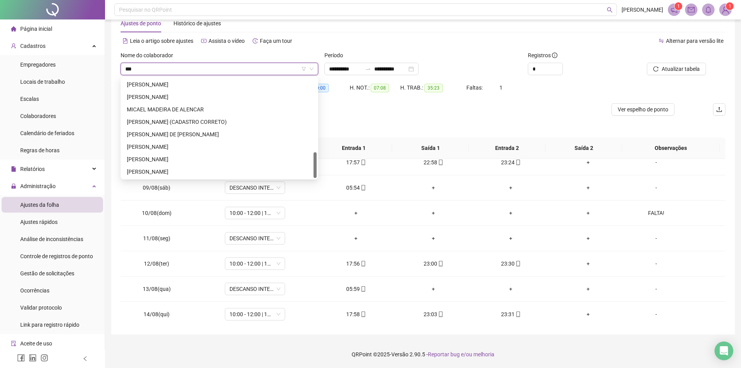
scroll to position [0, 0]
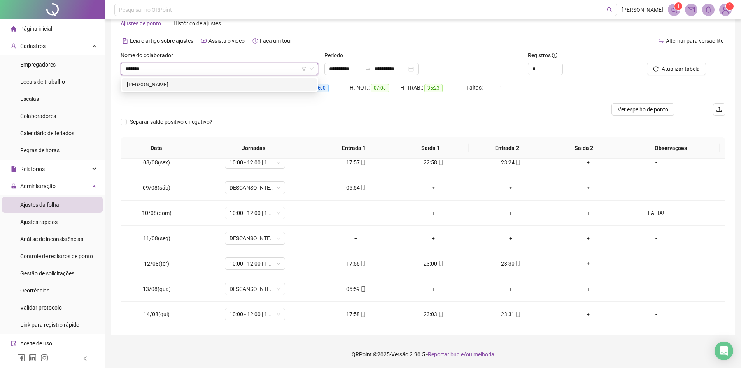
type input "********"
click at [224, 85] on div "[PERSON_NAME]" at bounding box center [219, 84] width 185 height 9
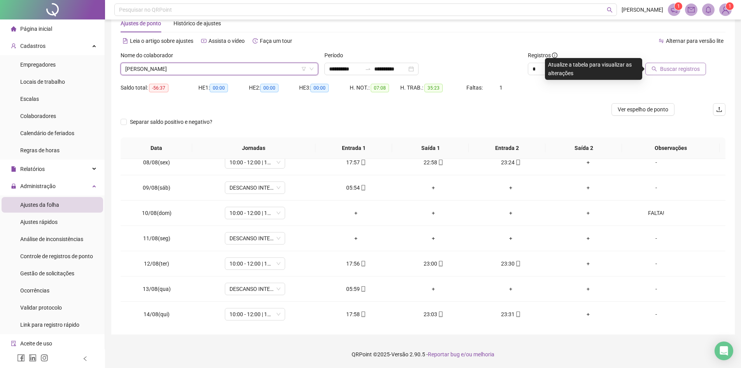
click at [676, 65] on span "Buscar registros" at bounding box center [680, 69] width 40 height 9
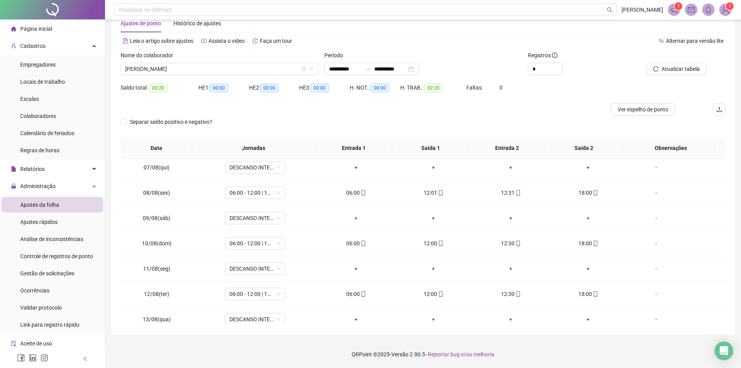
scroll to position [264, 0]
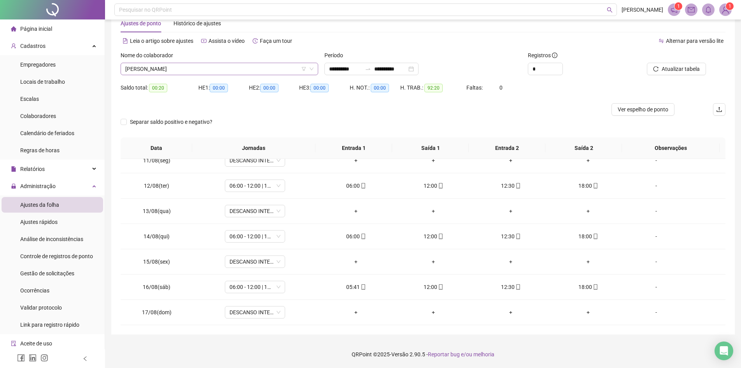
click at [222, 63] on div "[PERSON_NAME]" at bounding box center [220, 69] width 198 height 12
type input "******"
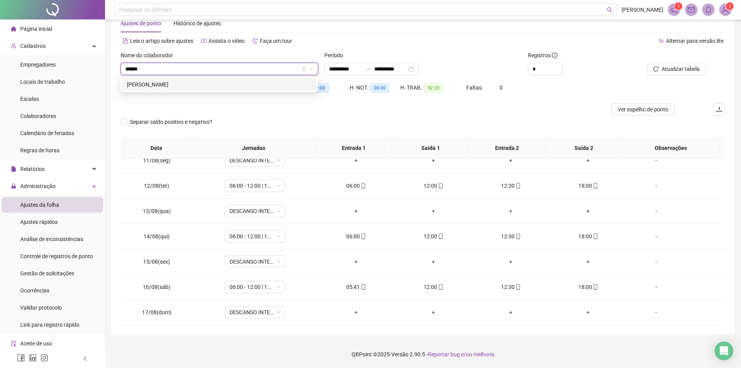
click at [223, 83] on div "[PERSON_NAME]" at bounding box center [219, 84] width 185 height 9
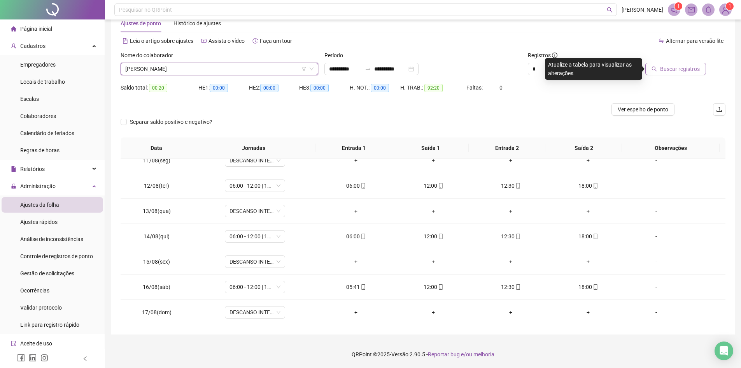
click at [678, 70] on span "Buscar registros" at bounding box center [680, 69] width 40 height 9
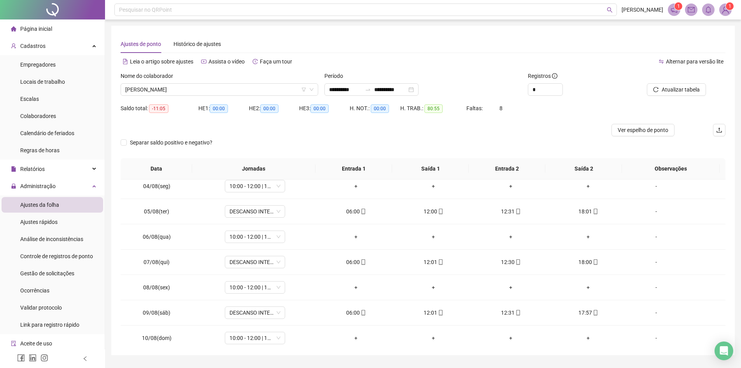
scroll to position [117, 0]
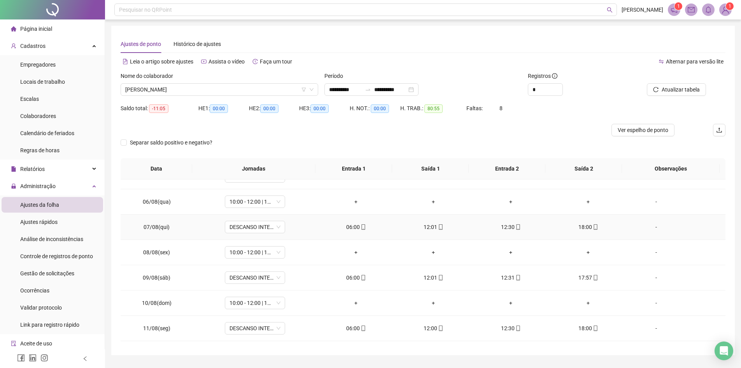
click at [354, 227] on div "06:00" at bounding box center [356, 227] width 65 height 9
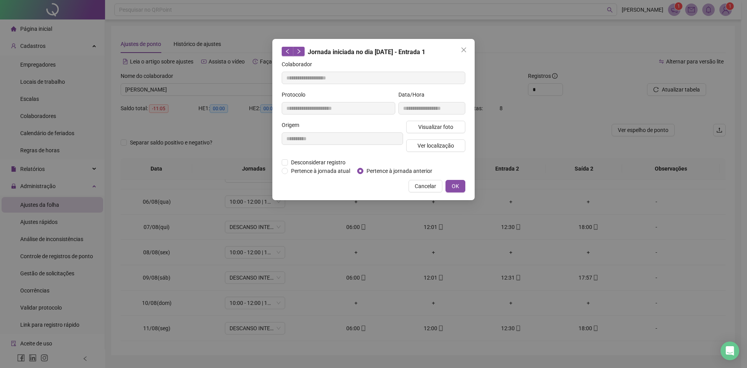
type input "**********"
click at [464, 187] on button "OK" at bounding box center [455, 186] width 20 height 12
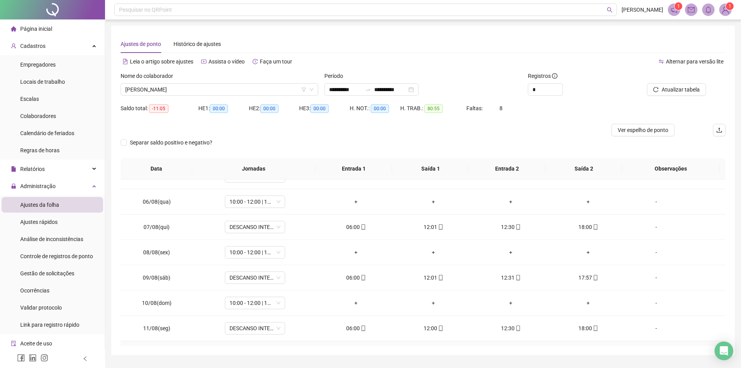
scroll to position [156, 0]
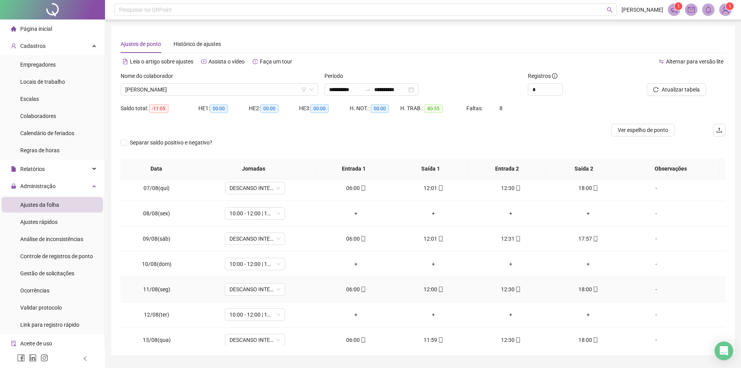
click at [355, 289] on div "06:00" at bounding box center [356, 289] width 65 height 9
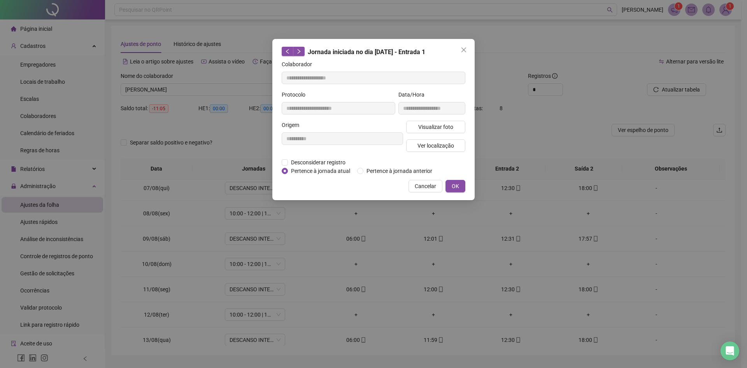
type input "**********"
click at [451, 182] on button "OK" at bounding box center [455, 186] width 20 height 12
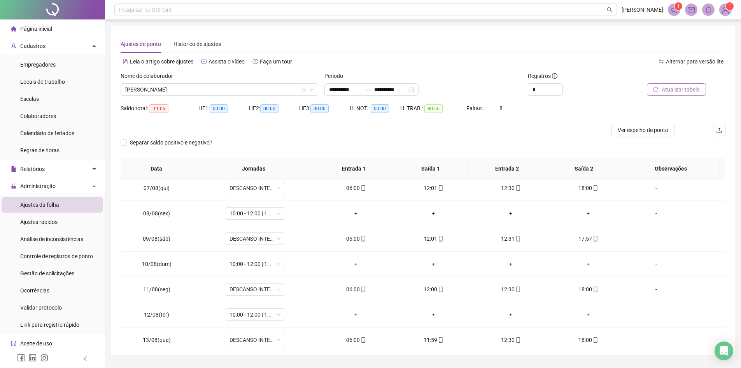
click at [675, 94] on button "Atualizar tabela" at bounding box center [676, 89] width 59 height 12
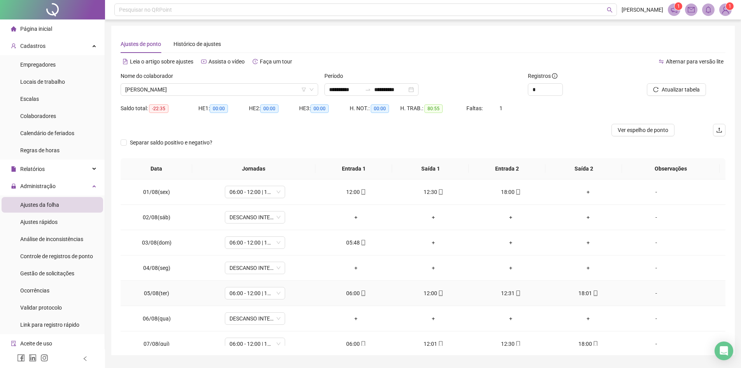
scroll to position [117, 0]
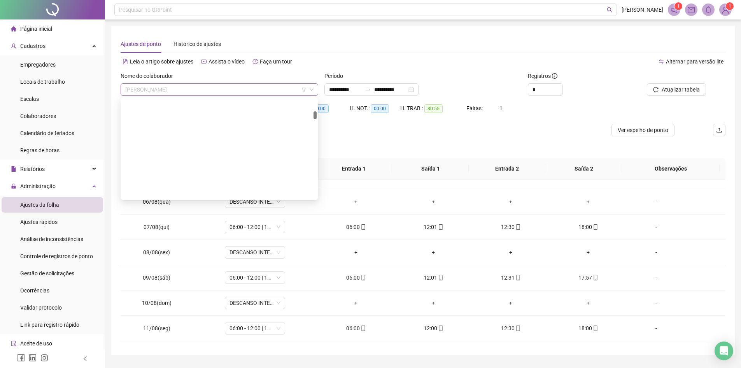
click at [275, 95] on span "[PERSON_NAME]" at bounding box center [219, 90] width 188 height 12
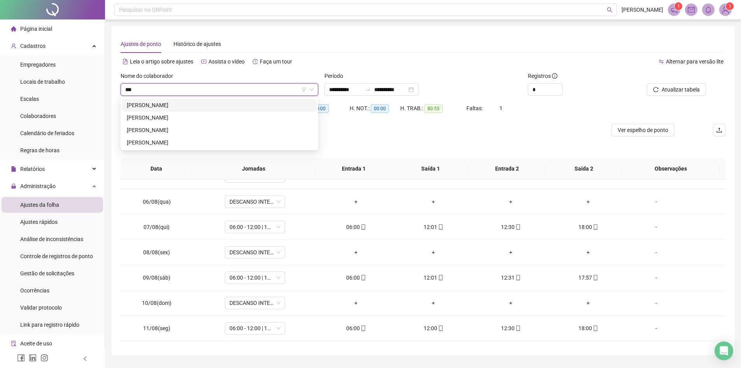
scroll to position [0, 0]
type input "*******"
click at [252, 101] on div "[PERSON_NAME]" at bounding box center [219, 105] width 185 height 9
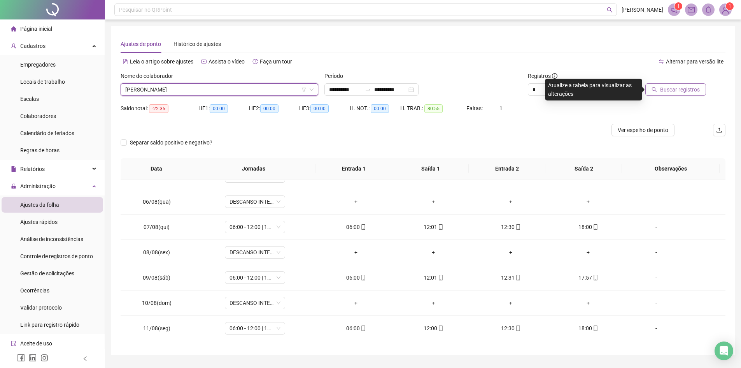
click at [673, 85] on span "Buscar registros" at bounding box center [680, 89] width 40 height 9
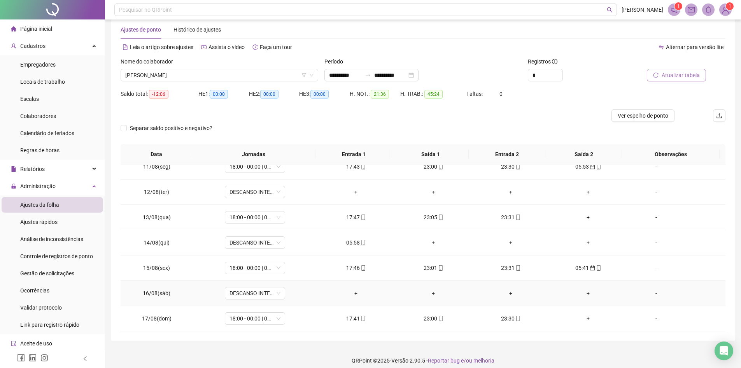
scroll to position [21, 0]
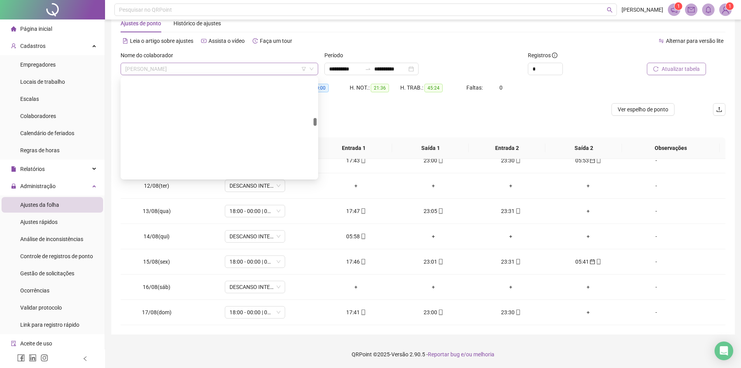
click at [220, 66] on span "[PERSON_NAME]" at bounding box center [219, 69] width 188 height 12
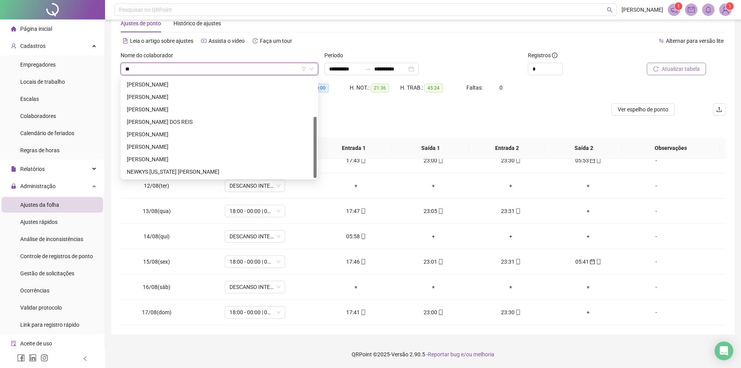
scroll to position [0, 0]
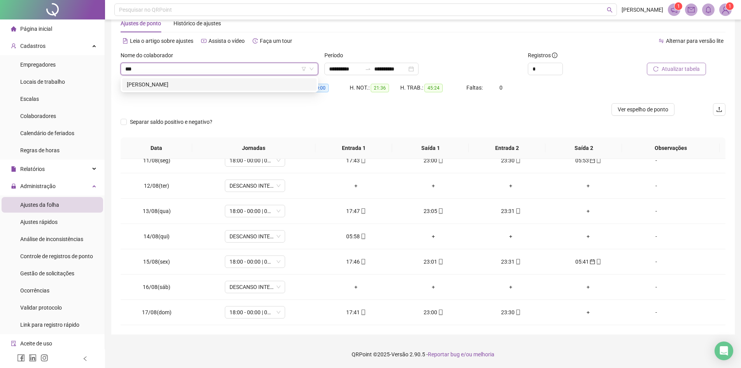
type input "****"
click at [217, 86] on div "[PERSON_NAME]" at bounding box center [219, 84] width 185 height 9
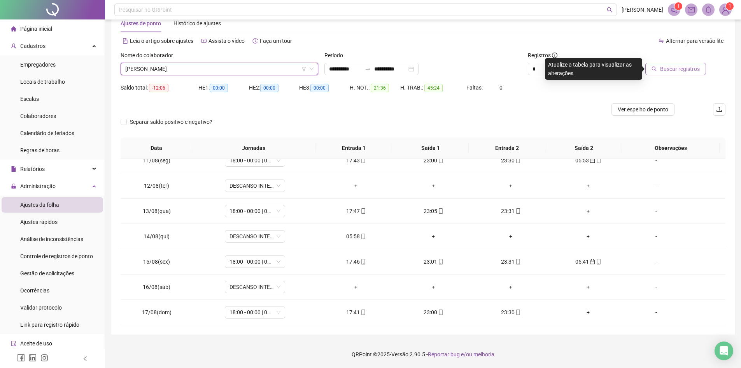
click at [683, 71] on span "Buscar registros" at bounding box center [680, 69] width 40 height 9
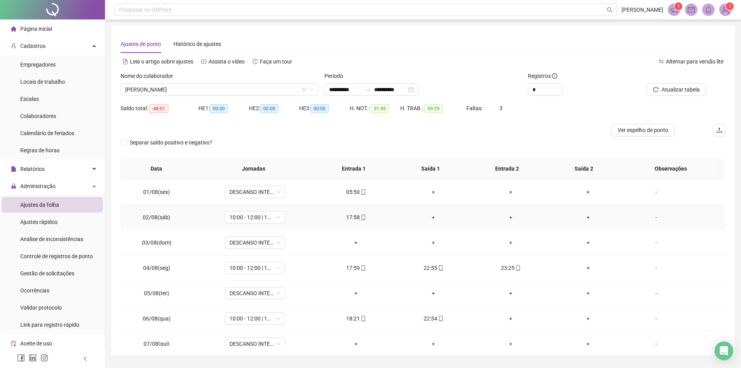
click at [355, 222] on td "17:58" at bounding box center [355, 217] width 77 height 25
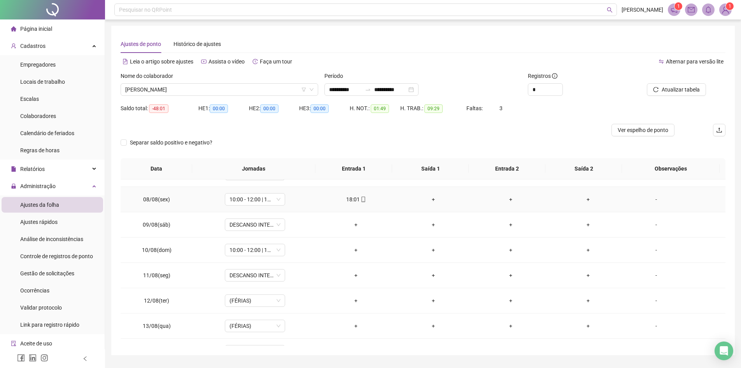
scroll to position [194, 0]
click at [226, 91] on span "[PERSON_NAME]" at bounding box center [219, 90] width 188 height 12
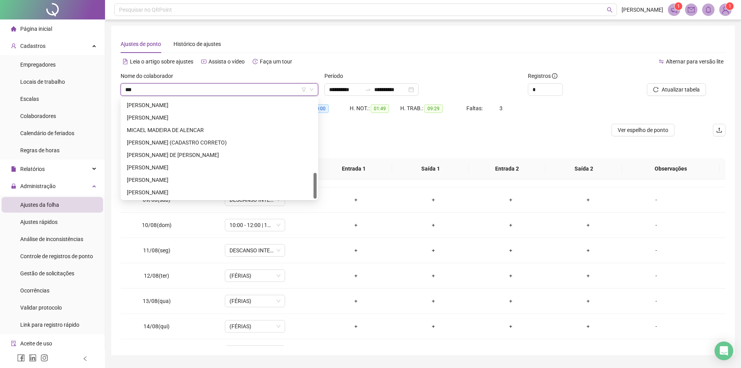
scroll to position [0, 0]
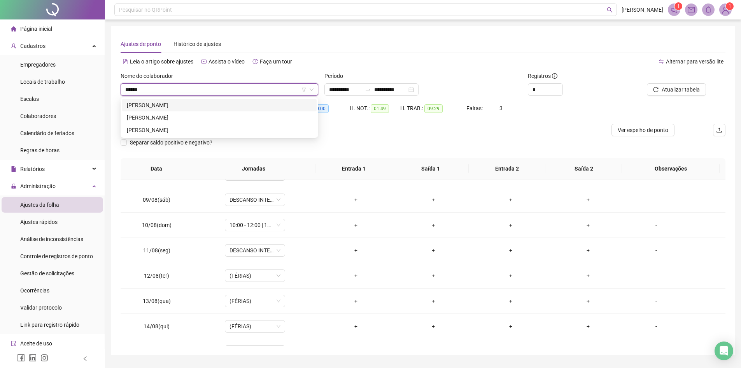
type input "*******"
click at [203, 117] on div "[PERSON_NAME]" at bounding box center [219, 117] width 185 height 9
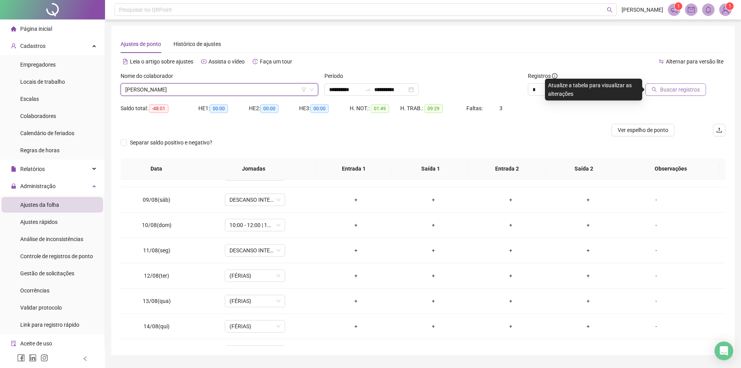
click at [679, 88] on span "Buscar registros" at bounding box center [680, 89] width 40 height 9
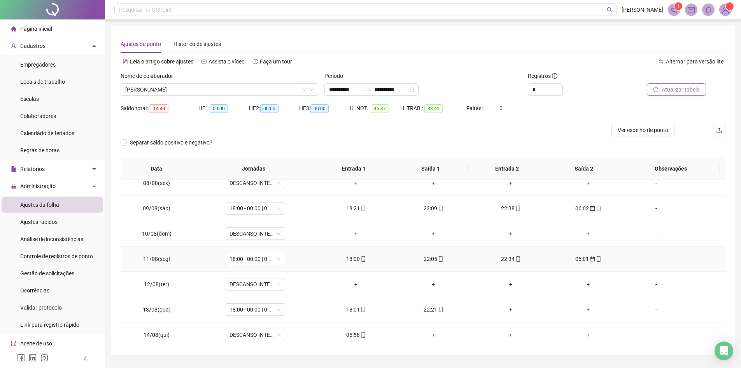
scroll to position [147, 0]
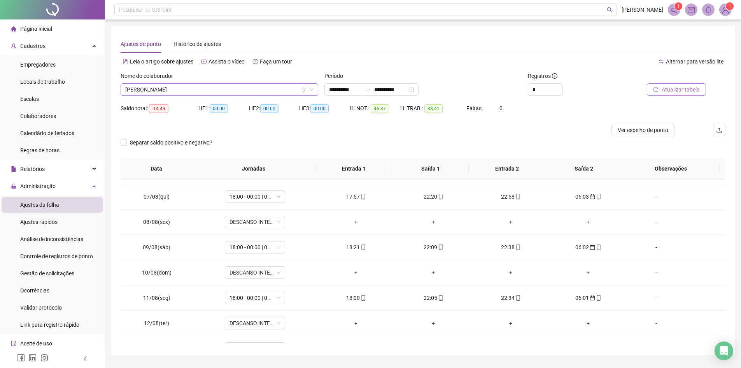
click at [209, 89] on span "[PERSON_NAME]" at bounding box center [219, 90] width 188 height 12
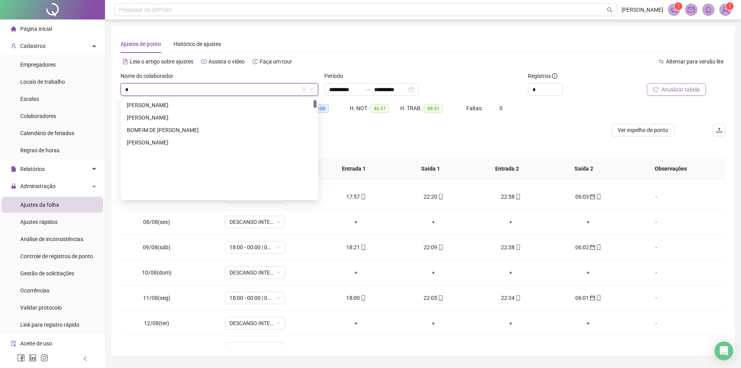
scroll to position [12, 0]
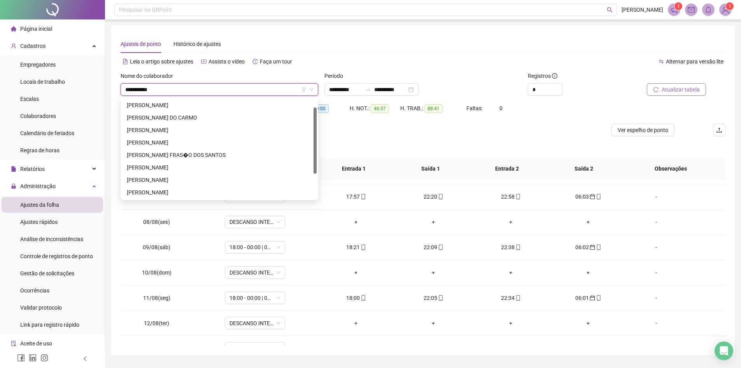
type input "**********"
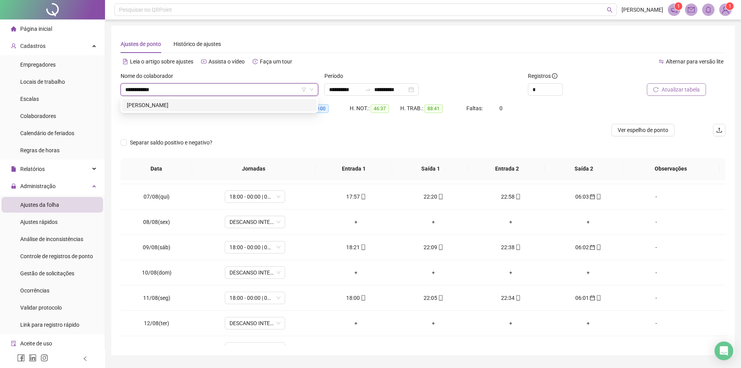
click at [170, 102] on div "[PERSON_NAME]" at bounding box center [219, 105] width 185 height 9
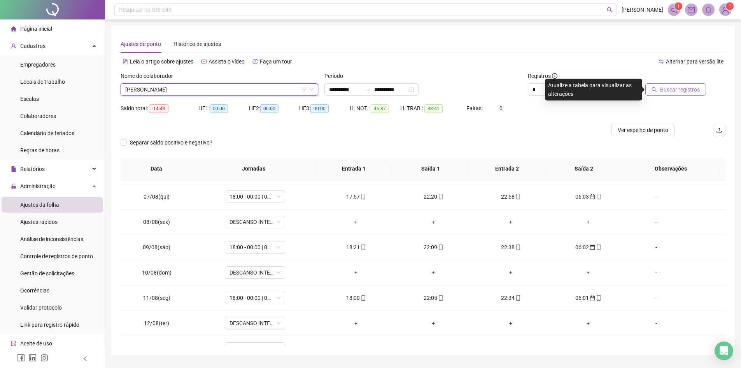
click at [662, 90] on span "Buscar registros" at bounding box center [680, 89] width 40 height 9
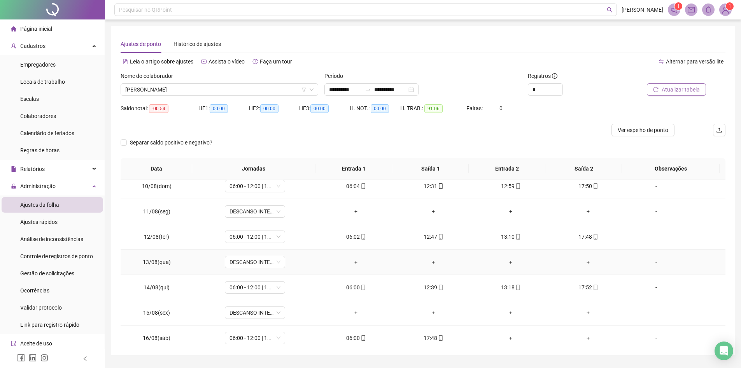
scroll to position [264, 0]
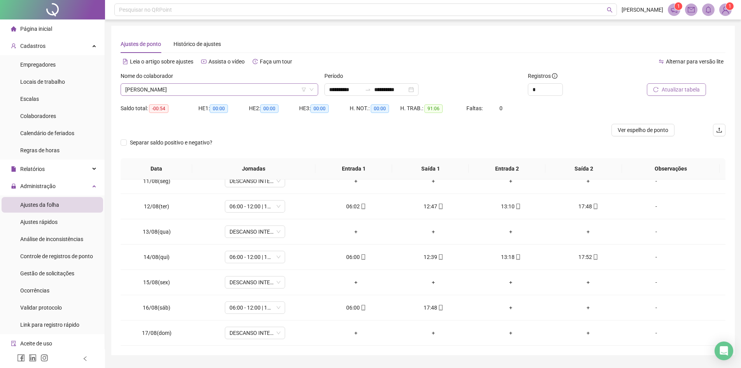
click at [210, 86] on span "[PERSON_NAME]" at bounding box center [219, 90] width 188 height 12
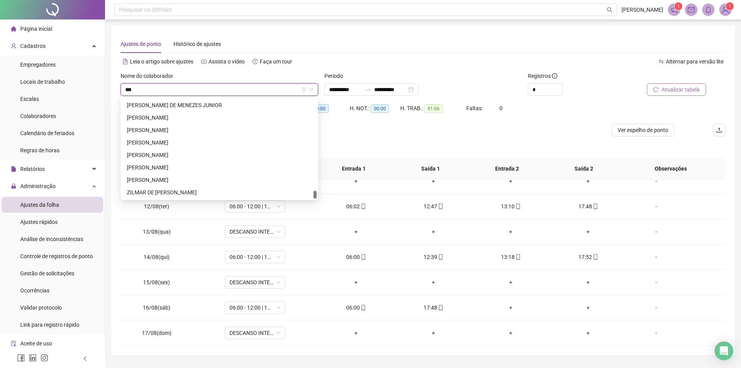
scroll to position [0, 0]
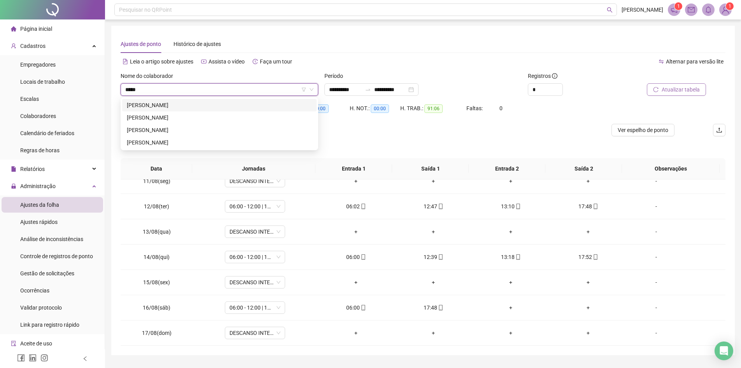
type input "******"
click at [204, 105] on div "[PERSON_NAME]" at bounding box center [219, 105] width 185 height 9
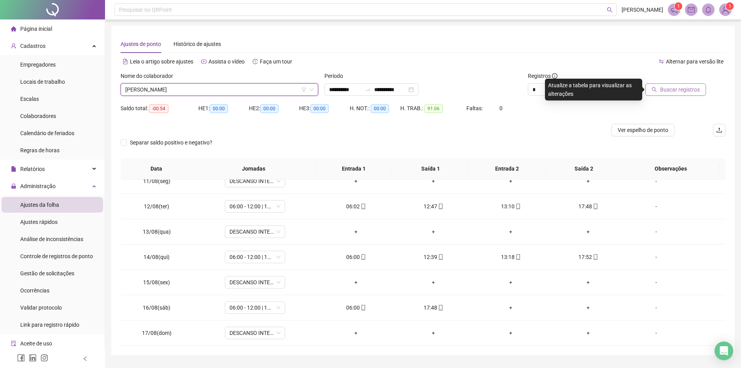
click at [666, 88] on span "Buscar registros" at bounding box center [680, 89] width 40 height 9
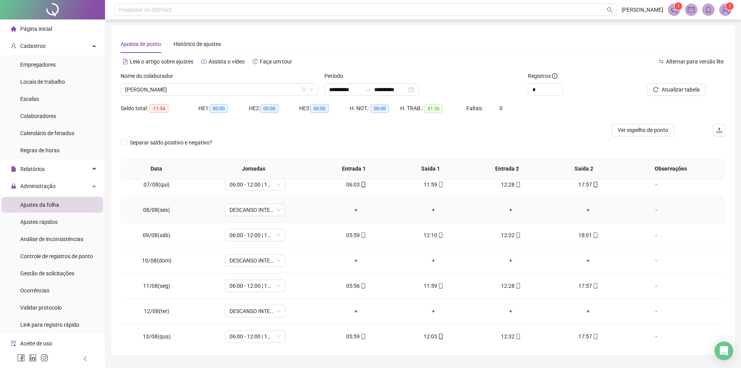
scroll to position [264, 0]
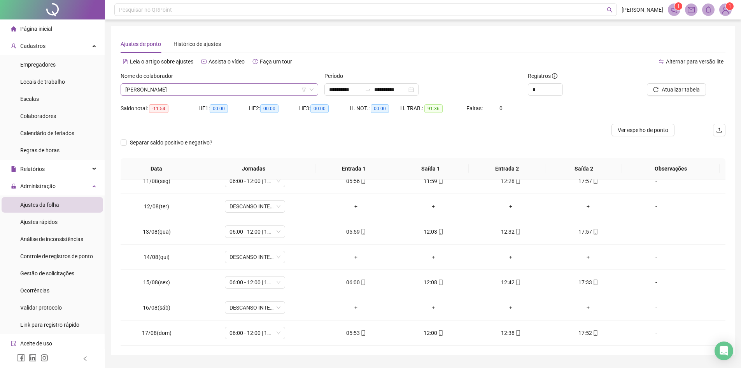
click at [231, 86] on span "[PERSON_NAME]" at bounding box center [219, 90] width 188 height 12
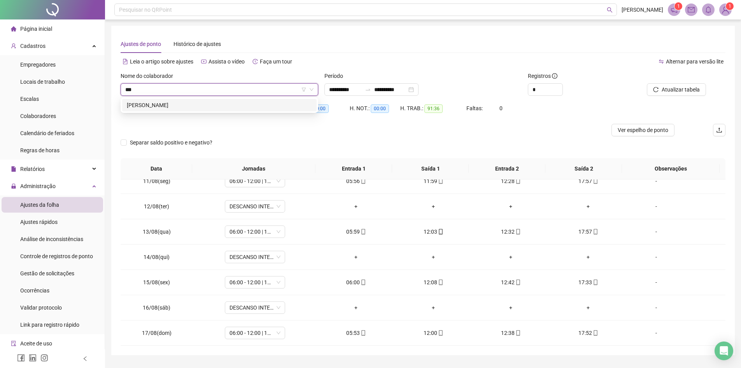
scroll to position [0, 0]
type input "*****"
click at [224, 103] on div "[PERSON_NAME]" at bounding box center [219, 105] width 185 height 9
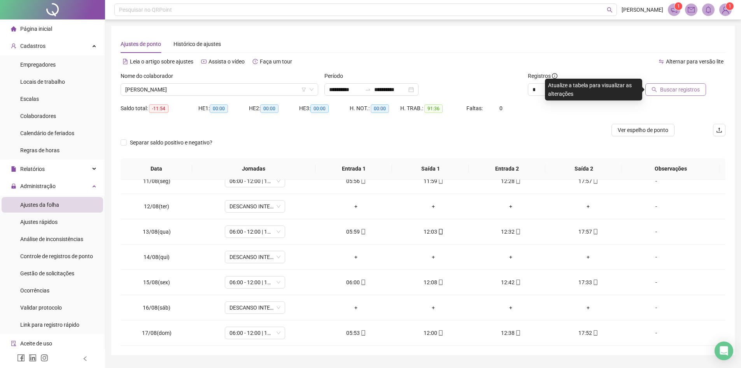
click at [680, 88] on span "Buscar registros" at bounding box center [680, 89] width 40 height 9
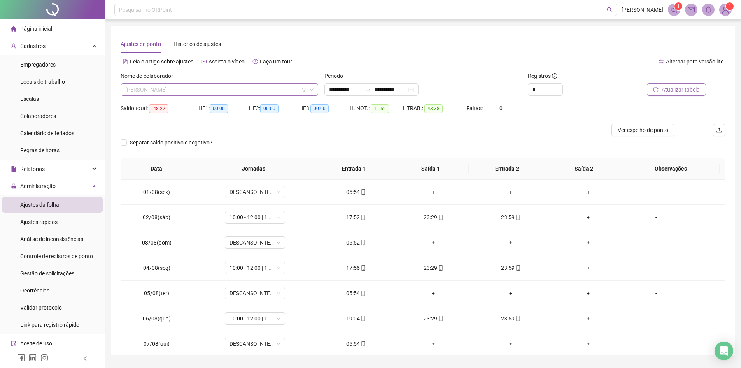
click at [204, 93] on span "[PERSON_NAME]" at bounding box center [219, 90] width 188 height 12
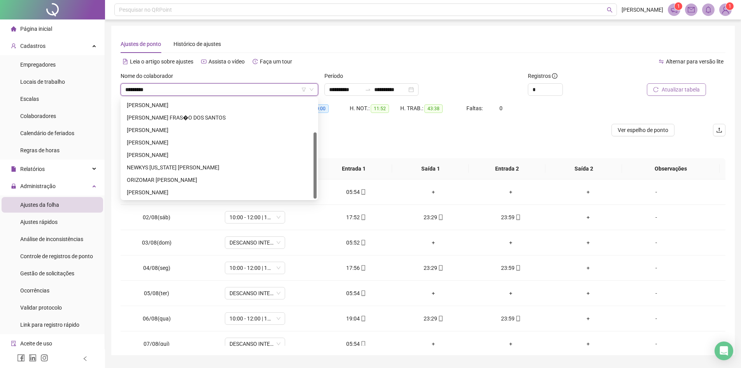
scroll to position [50, 0]
type input "*********"
click at [192, 137] on div "[PERSON_NAME]" at bounding box center [219, 142] width 194 height 12
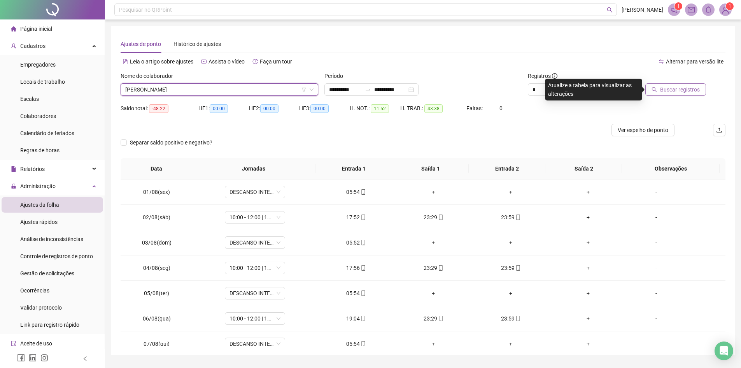
click at [675, 92] on span "Buscar registros" at bounding box center [680, 89] width 40 height 9
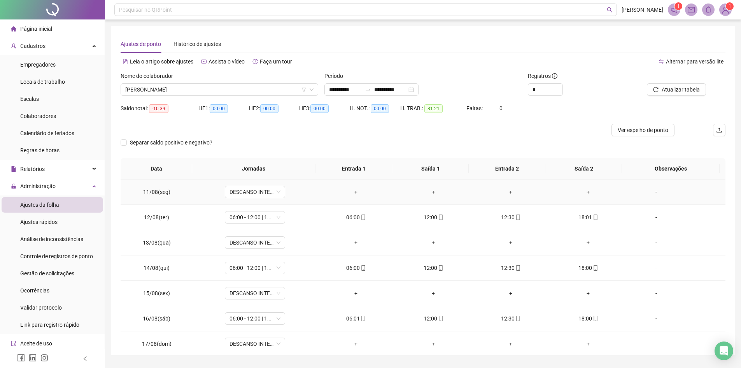
scroll to position [264, 0]
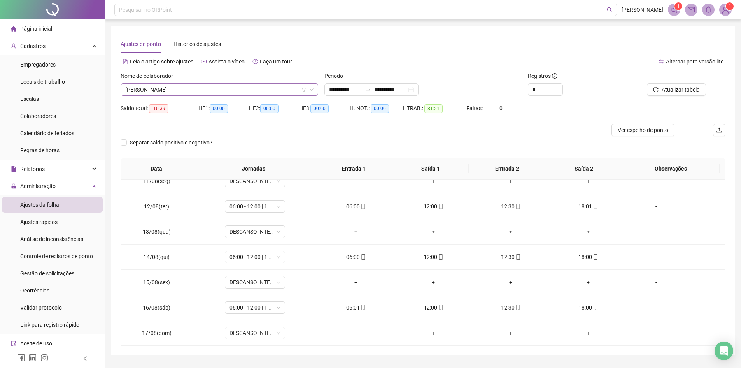
click at [218, 85] on span "[PERSON_NAME]" at bounding box center [219, 90] width 188 height 12
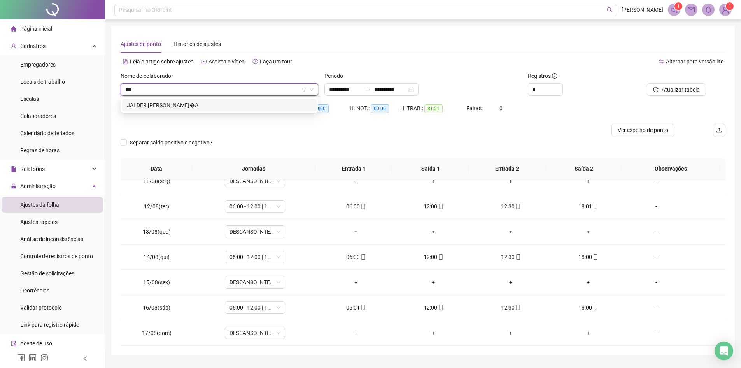
scroll to position [0, 0]
type input "******"
click at [223, 100] on div "JALDER [PERSON_NAME]�A" at bounding box center [219, 105] width 194 height 12
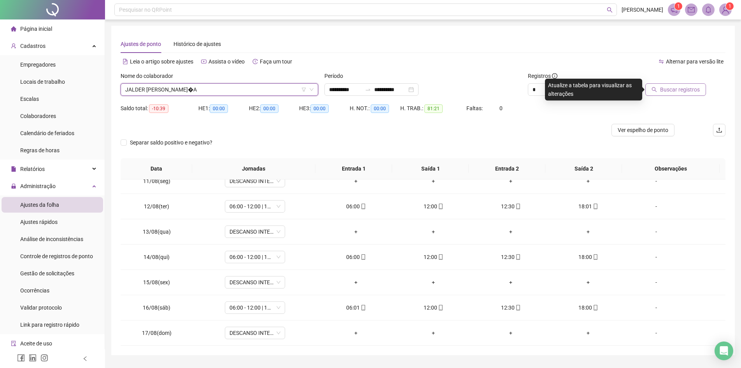
click at [667, 86] on span "Buscar registros" at bounding box center [680, 89] width 40 height 9
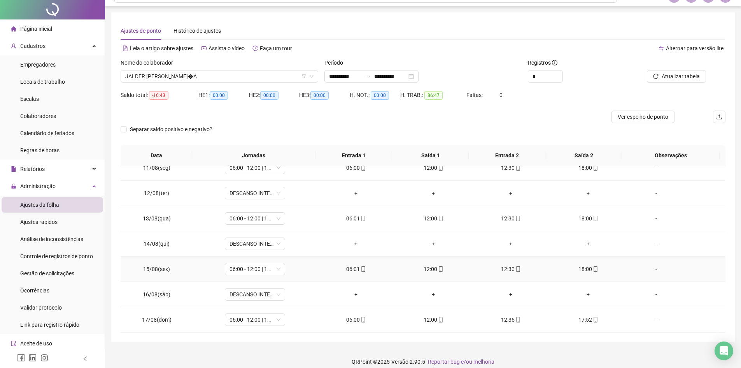
scroll to position [21, 0]
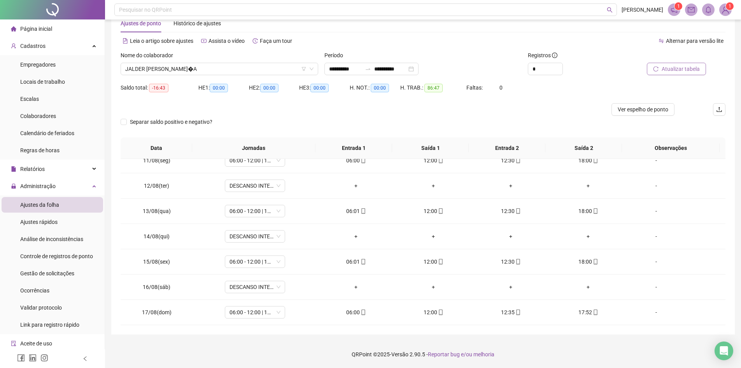
click at [675, 63] on button "Atualizar tabela" at bounding box center [676, 69] width 59 height 12
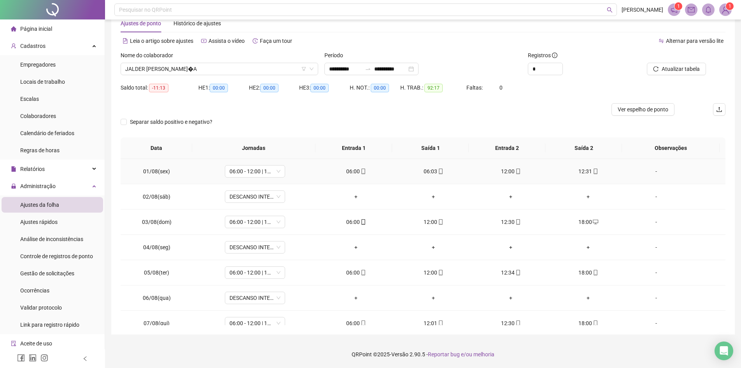
click at [350, 169] on div "06:00" at bounding box center [356, 171] width 65 height 9
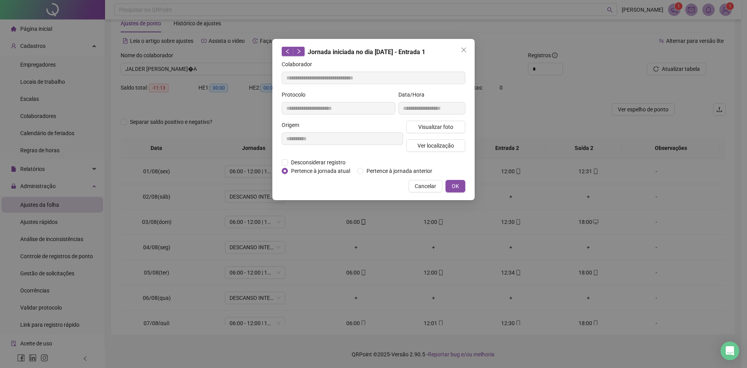
type input "**********"
click at [370, 168] on span "Pertence à jornada anterior" at bounding box center [399, 170] width 72 height 9
click at [449, 183] on button "OK" at bounding box center [455, 186] width 20 height 12
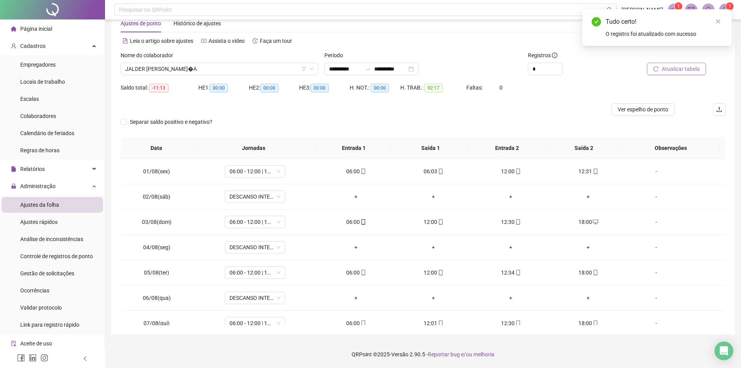
click at [671, 72] on span "Atualizar tabela" at bounding box center [681, 69] width 38 height 9
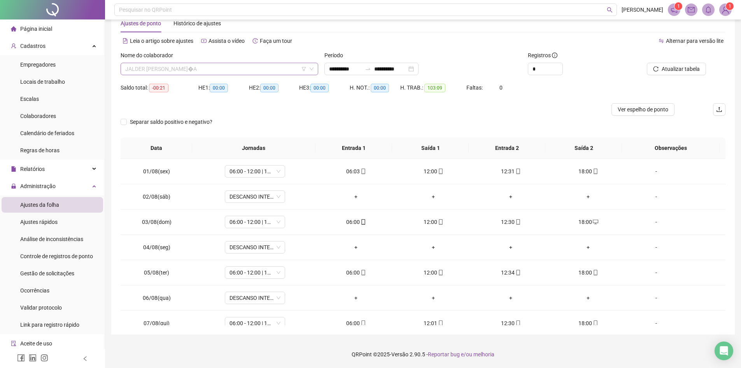
click at [235, 72] on span "JALDER [PERSON_NAME]�A" at bounding box center [219, 69] width 188 height 12
type input "**********"
click at [217, 79] on div "[PERSON_NAME]" at bounding box center [219, 84] width 194 height 12
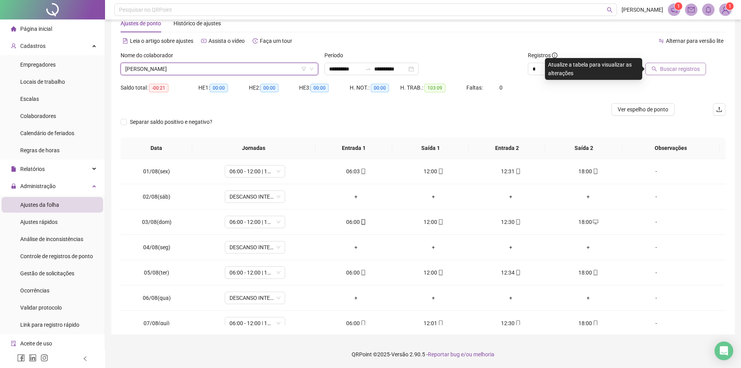
click at [679, 68] on span "Buscar registros" at bounding box center [680, 69] width 40 height 9
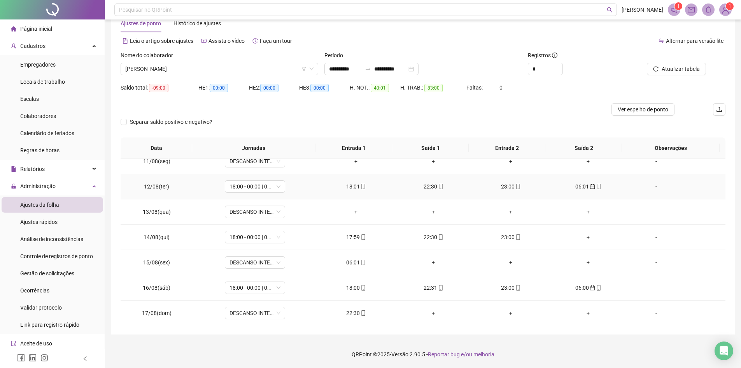
scroll to position [264, 0]
click at [231, 65] on span "[PERSON_NAME]" at bounding box center [219, 69] width 188 height 12
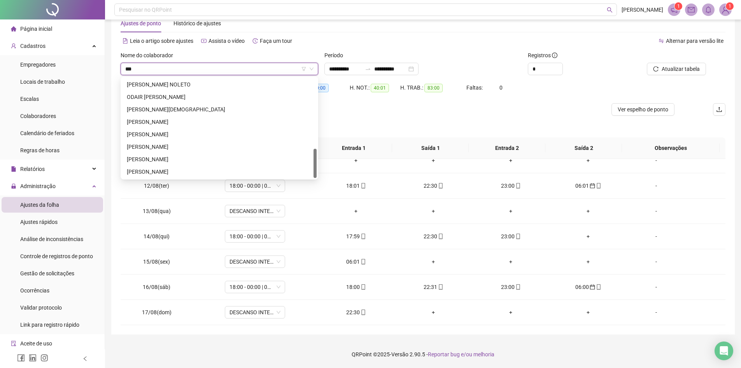
scroll to position [0, 0]
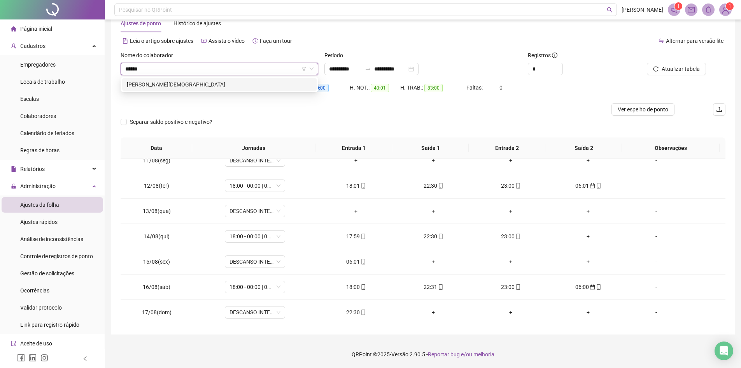
type input "*******"
click at [217, 80] on div "[PERSON_NAME][DEMOGRAPHIC_DATA]" at bounding box center [219, 84] width 194 height 12
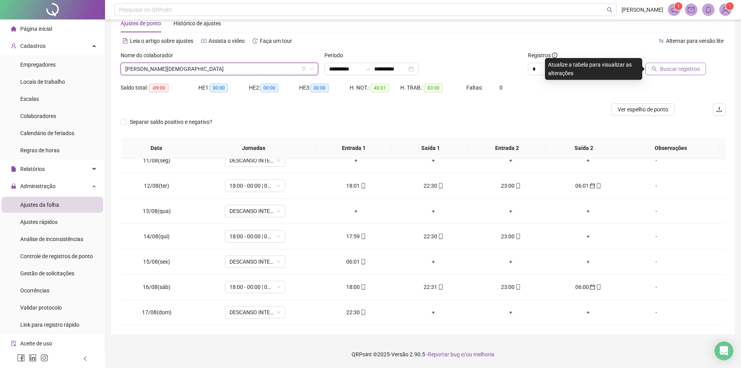
click at [664, 69] on span "Buscar registros" at bounding box center [680, 69] width 40 height 9
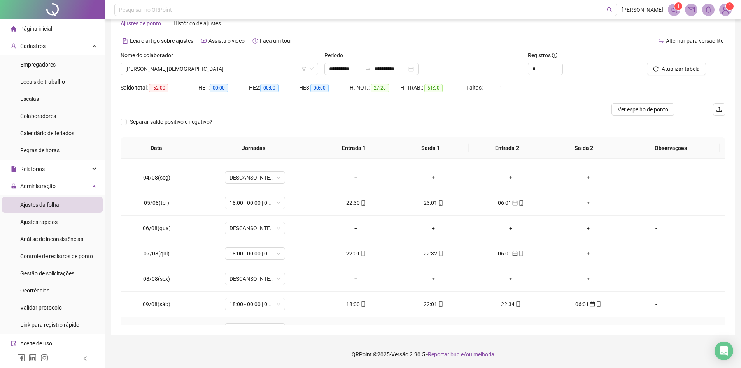
scroll to position [69, 0]
click at [214, 72] on span "[PERSON_NAME][DEMOGRAPHIC_DATA]" at bounding box center [219, 69] width 188 height 12
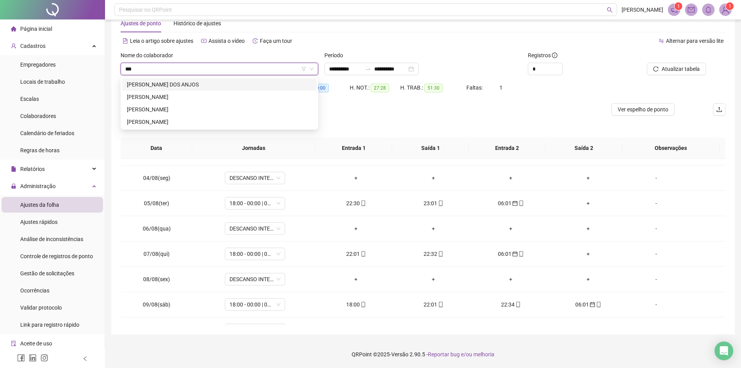
scroll to position [0, 0]
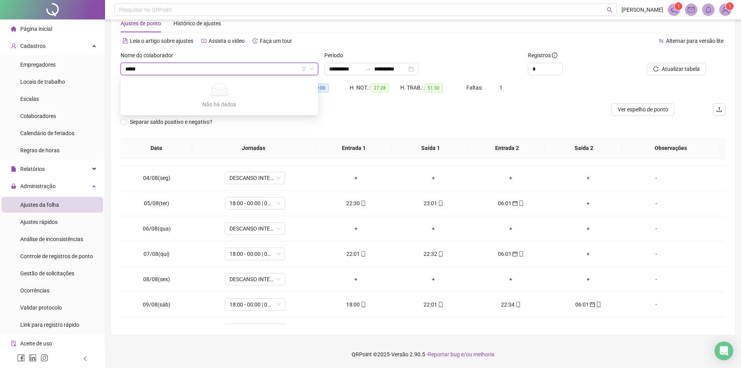
type input "****"
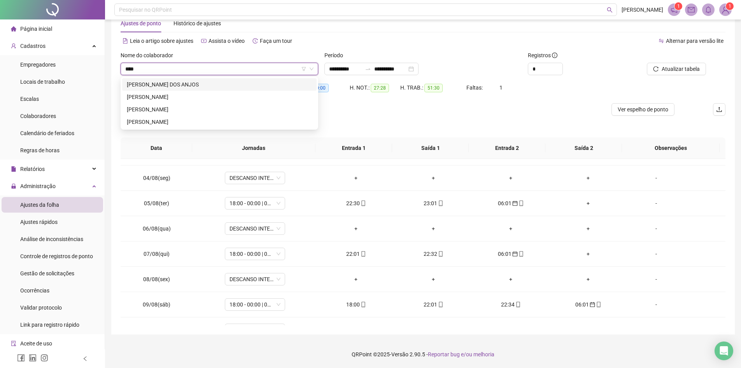
click at [195, 85] on div "[PERSON_NAME] DOS ANJOS" at bounding box center [219, 84] width 185 height 9
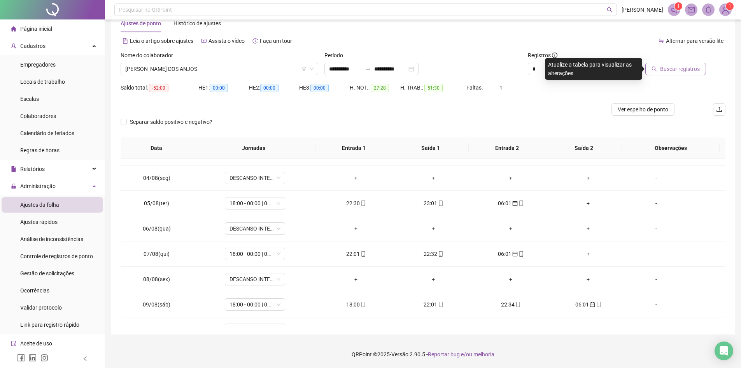
click at [691, 67] on span "Buscar registros" at bounding box center [680, 69] width 40 height 9
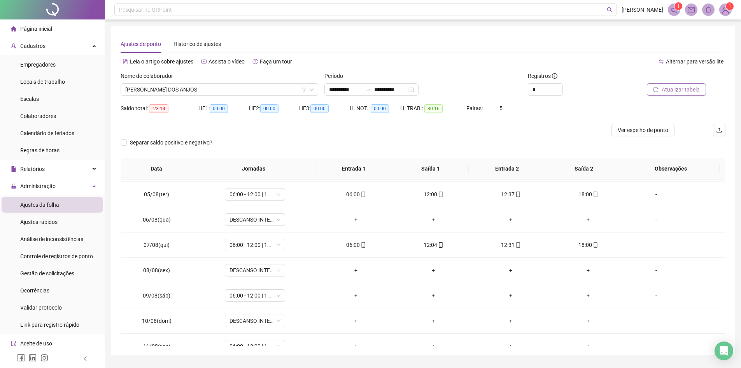
scroll to position [156, 0]
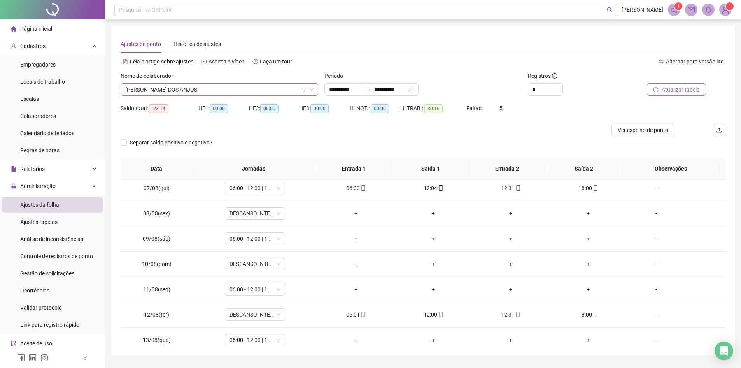
click at [203, 88] on span "[PERSON_NAME] DOS ANJOS" at bounding box center [219, 90] width 188 height 12
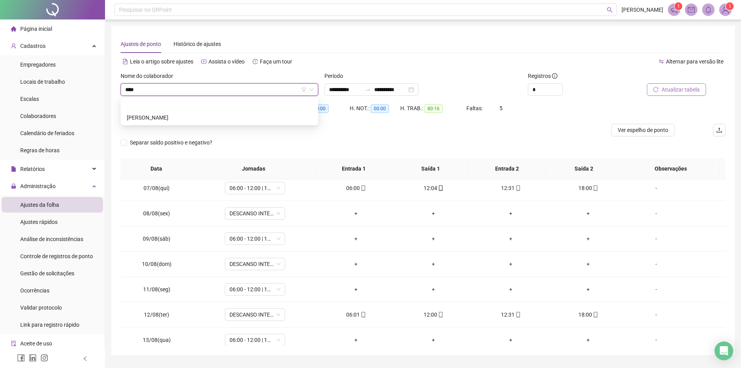
scroll to position [0, 0]
type input "******"
click at [194, 115] on div "[PERSON_NAME]" at bounding box center [219, 117] width 185 height 9
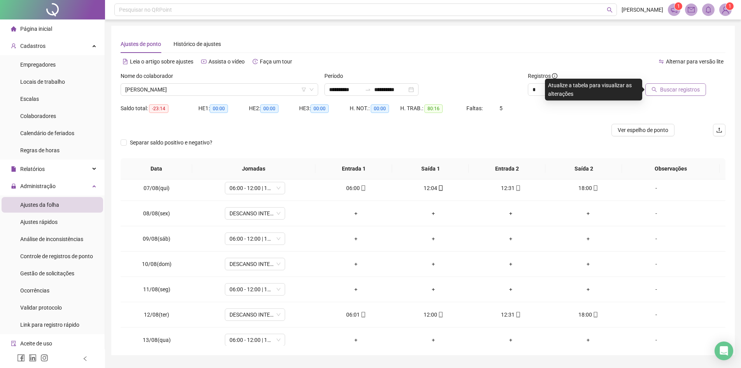
click at [695, 90] on span "Buscar registros" at bounding box center [680, 89] width 40 height 9
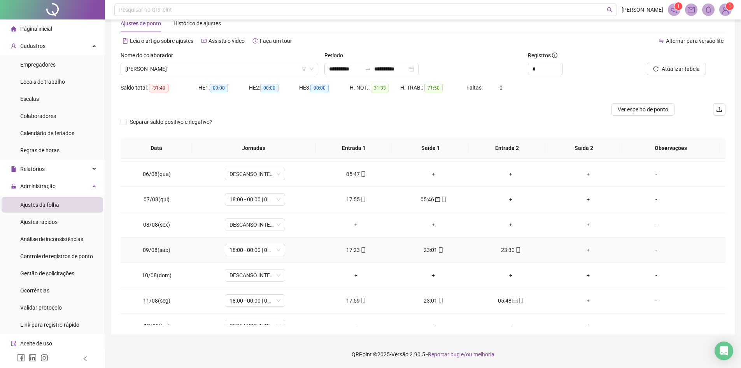
scroll to position [264, 0]
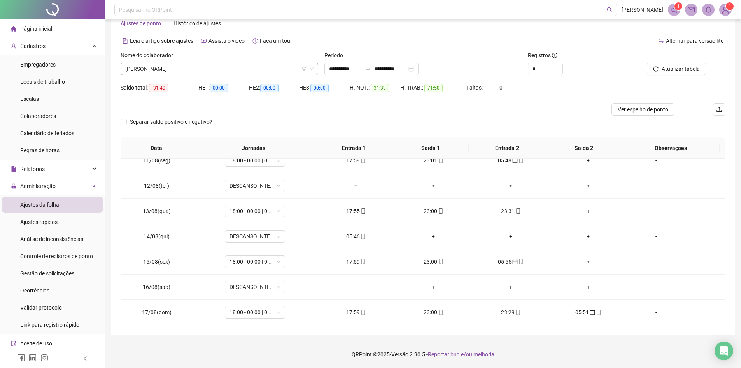
click at [248, 72] on span "[PERSON_NAME]" at bounding box center [219, 69] width 188 height 12
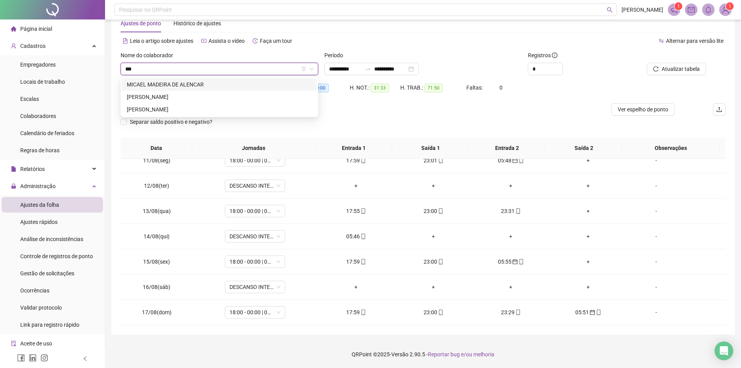
scroll to position [0, 0]
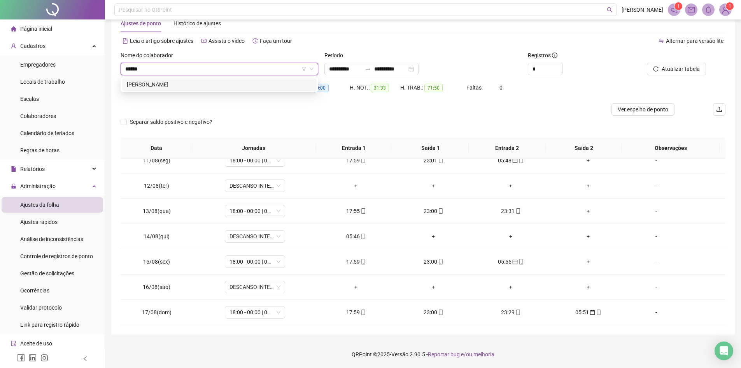
type input "*******"
click at [252, 81] on div "[PERSON_NAME]" at bounding box center [219, 84] width 185 height 9
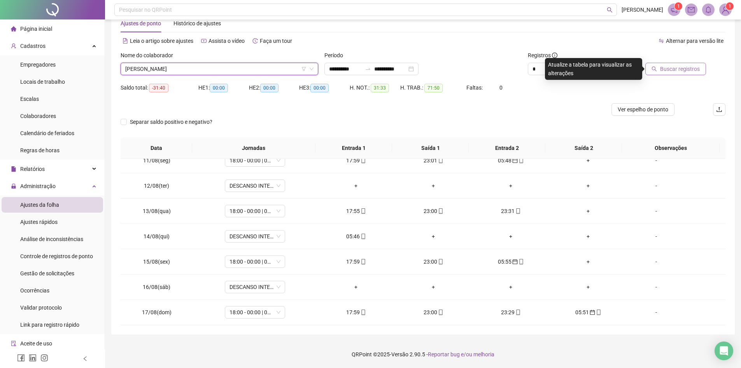
drag, startPoint x: 675, startPoint y: 69, endPoint x: 577, endPoint y: 125, distance: 112.9
click at [675, 70] on span "Buscar registros" at bounding box center [680, 69] width 40 height 9
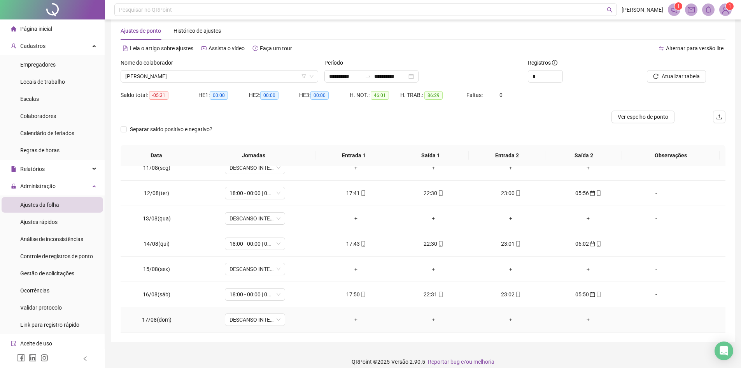
scroll to position [21, 0]
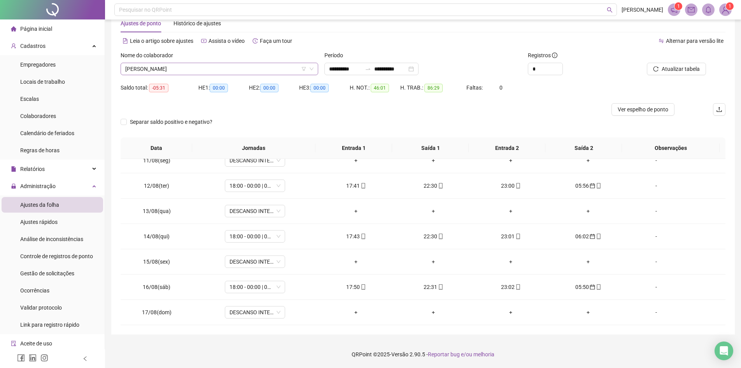
click at [240, 67] on span "[PERSON_NAME]" at bounding box center [219, 69] width 188 height 12
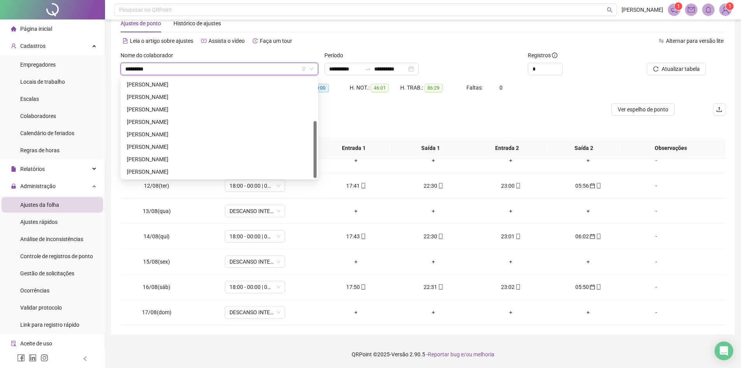
scroll to position [0, 0]
type input "**********"
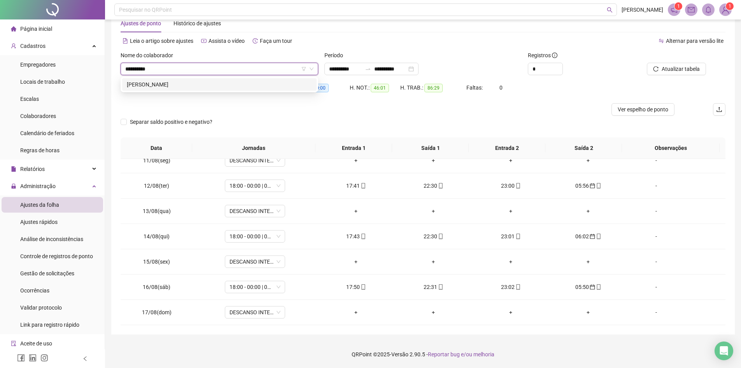
click at [240, 82] on div "[PERSON_NAME]" at bounding box center [219, 84] width 185 height 9
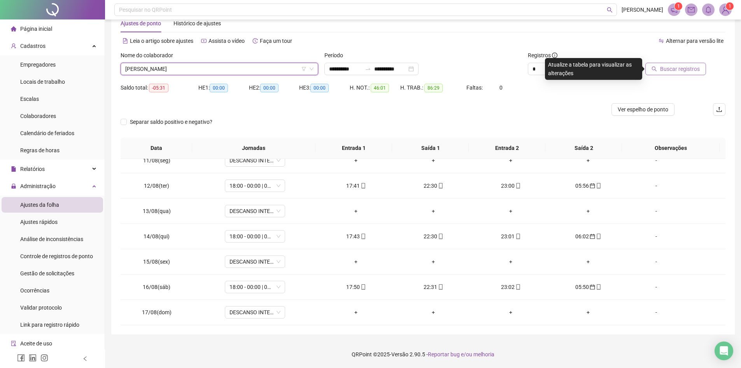
click at [676, 64] on button "Buscar registros" at bounding box center [675, 69] width 61 height 12
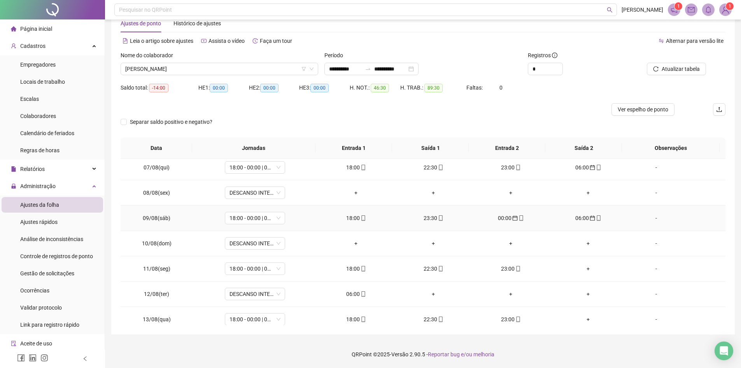
scroll to position [264, 0]
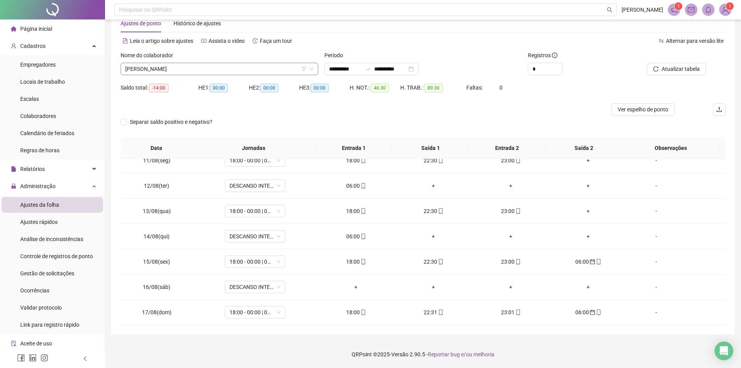
click at [268, 67] on span "[PERSON_NAME]" at bounding box center [219, 69] width 188 height 12
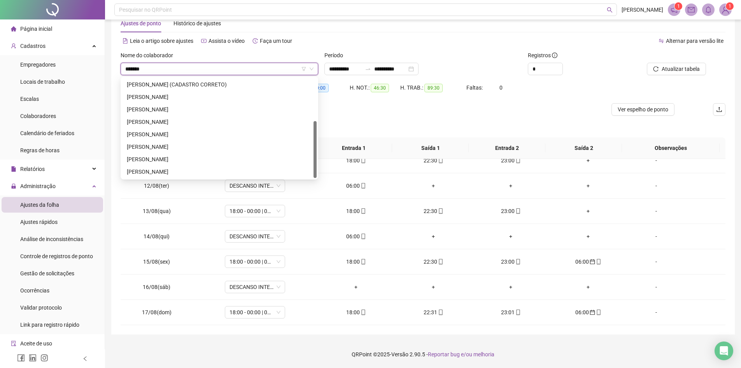
scroll to position [0, 0]
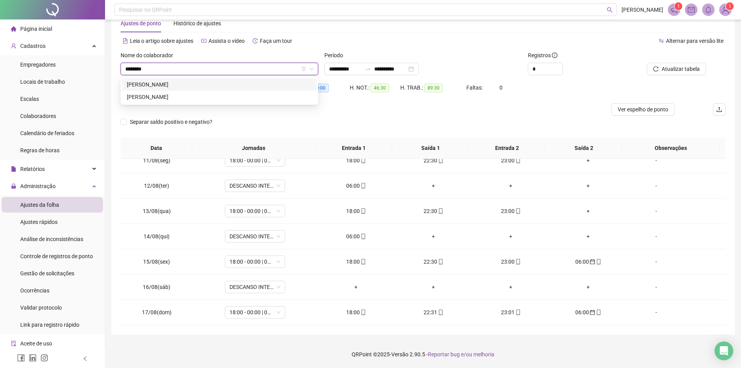
type input "*********"
click at [241, 84] on div "[PERSON_NAME]" at bounding box center [219, 84] width 185 height 9
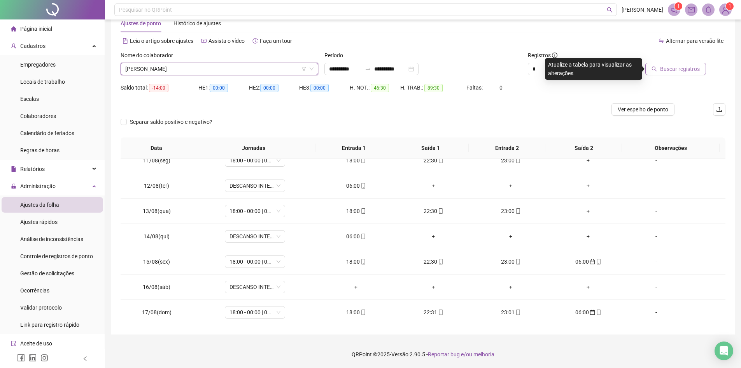
click at [678, 67] on span "Buscar registros" at bounding box center [680, 69] width 40 height 9
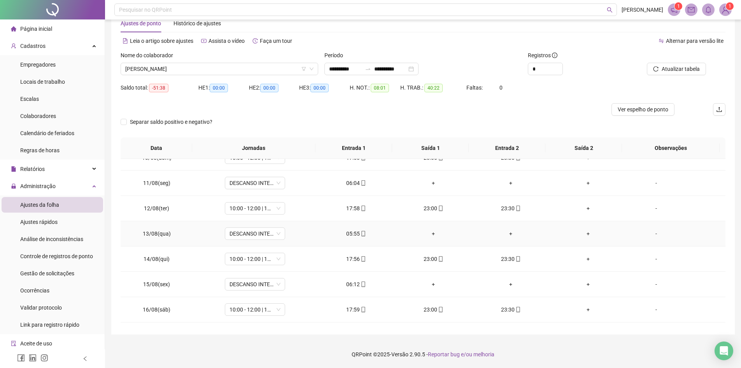
scroll to position [264, 0]
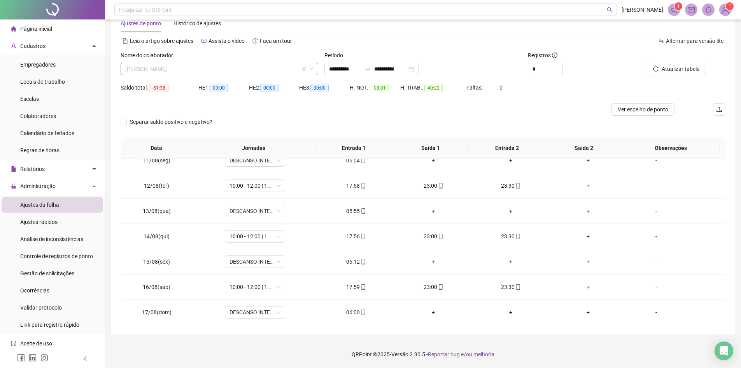
click at [251, 70] on span "[PERSON_NAME]" at bounding box center [219, 69] width 188 height 12
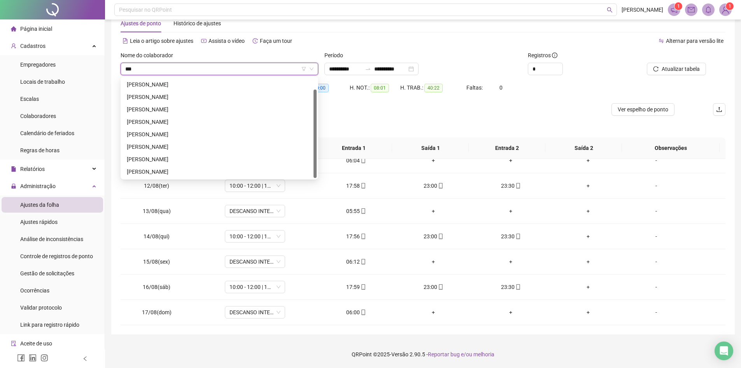
scroll to position [0, 0]
type input "****"
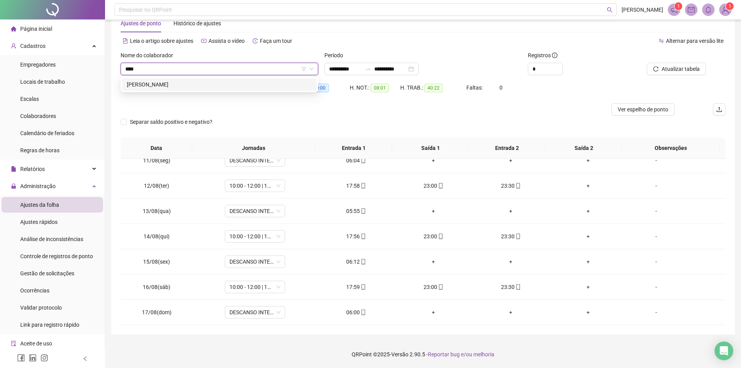
click at [249, 79] on div "[PERSON_NAME]" at bounding box center [219, 84] width 194 height 12
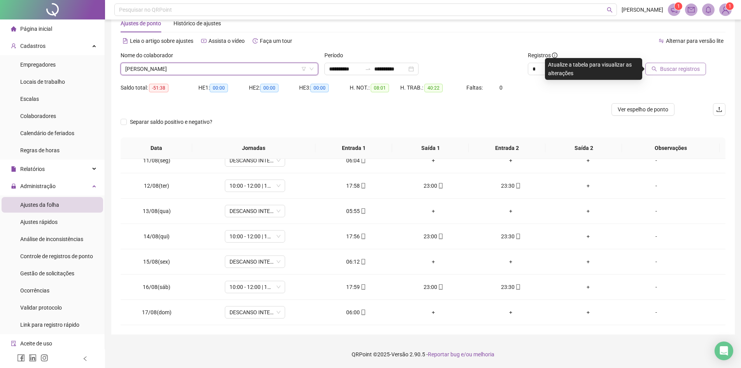
click at [690, 68] on span "Buscar registros" at bounding box center [680, 69] width 40 height 9
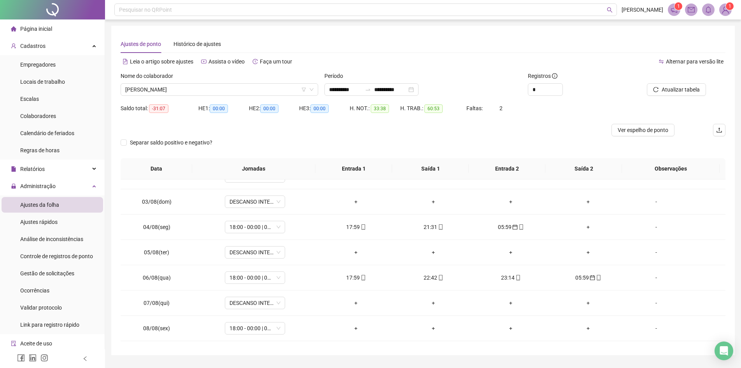
scroll to position [30, 0]
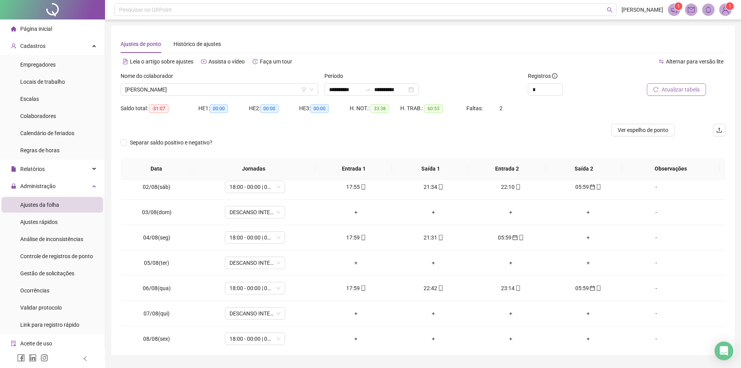
click at [678, 88] on span "Atualizar tabela" at bounding box center [681, 89] width 38 height 9
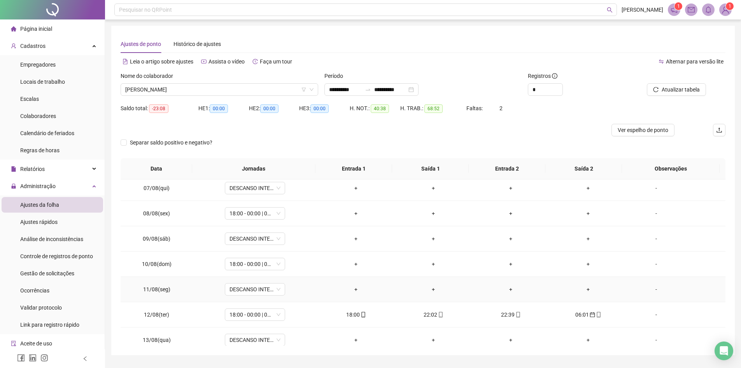
scroll to position [264, 0]
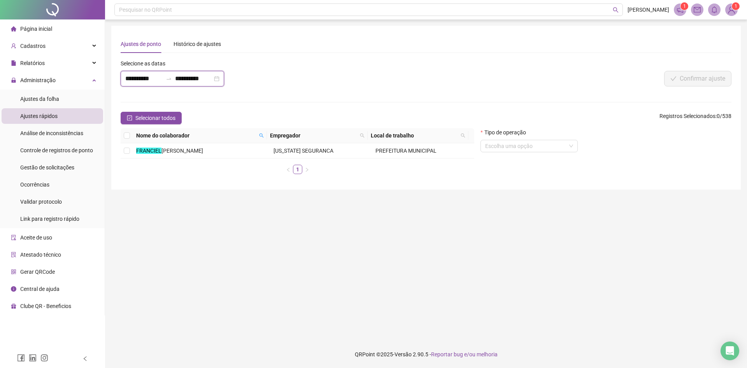
click at [145, 80] on input "**********" at bounding box center [143, 78] width 37 height 9
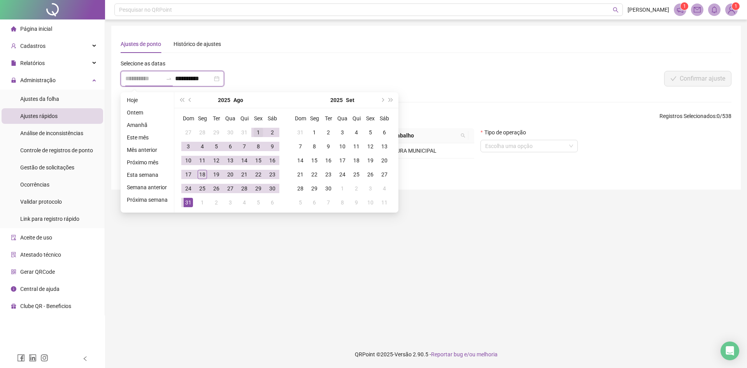
type input "**********"
click at [256, 130] on div "1" at bounding box center [258, 132] width 9 height 9
type input "**********"
click at [187, 202] on div "31" at bounding box center [188, 202] width 9 height 9
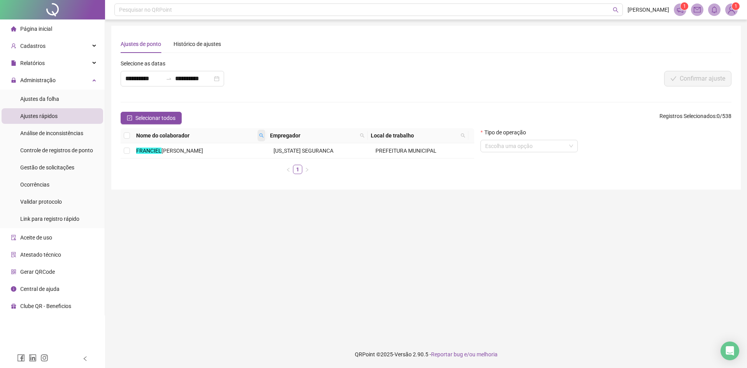
click at [261, 133] on span at bounding box center [262, 136] width 8 height 12
type input "******"
click at [212, 161] on span "Buscar" at bounding box center [213, 163] width 17 height 9
click at [144, 149] on mark "CINTIA" at bounding box center [144, 150] width 17 height 6
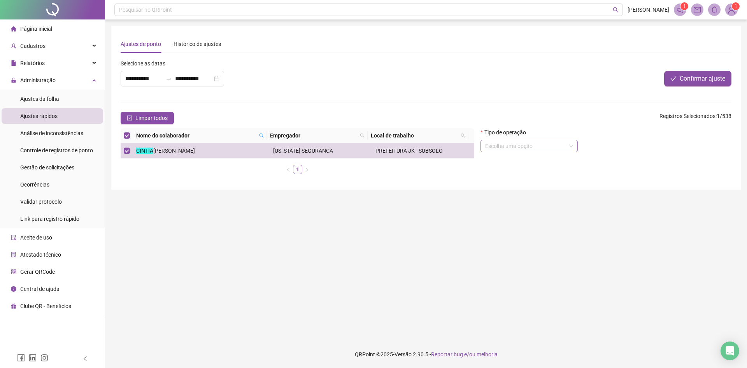
click at [521, 145] on input "search" at bounding box center [525, 146] width 81 height 12
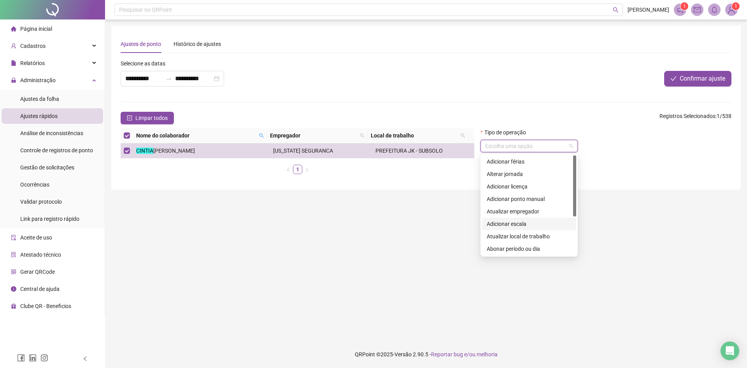
click at [512, 227] on div "Adicionar escala" at bounding box center [529, 223] width 85 height 9
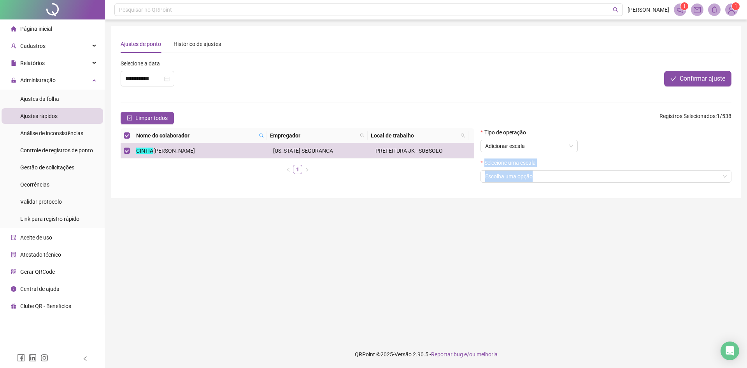
click at [512, 227] on main "**********" at bounding box center [425, 180] width 629 height 308
click at [557, 174] on input "search" at bounding box center [602, 176] width 235 height 12
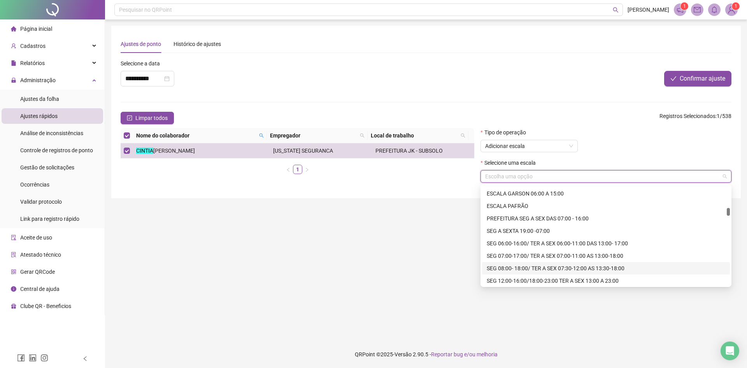
scroll to position [156, 0]
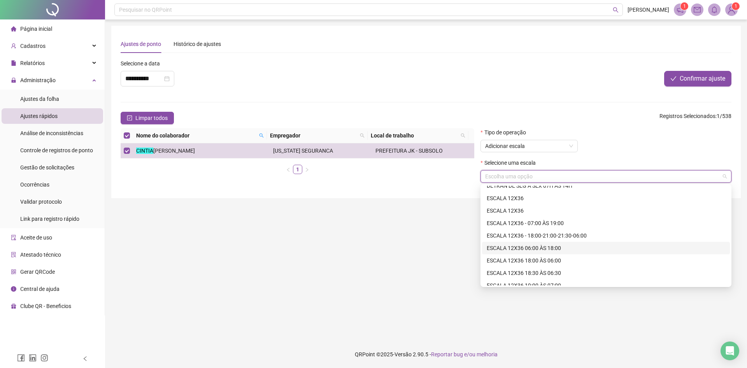
click at [530, 243] on div "ESCALA 12X36 06:00 ÀS 18:00" at bounding box center [606, 248] width 248 height 12
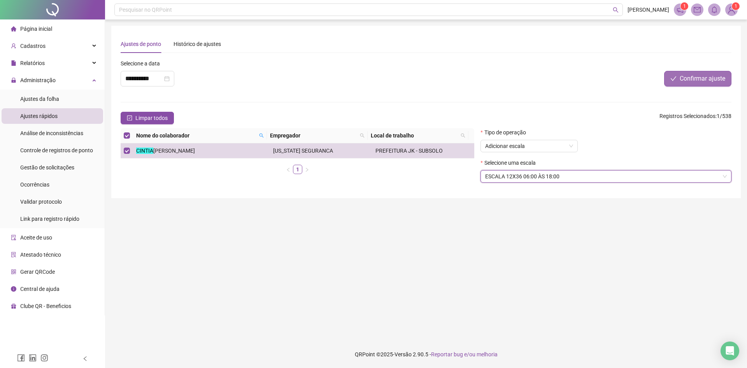
click at [683, 75] on span "Confirmar ajuste" at bounding box center [703, 78] width 46 height 9
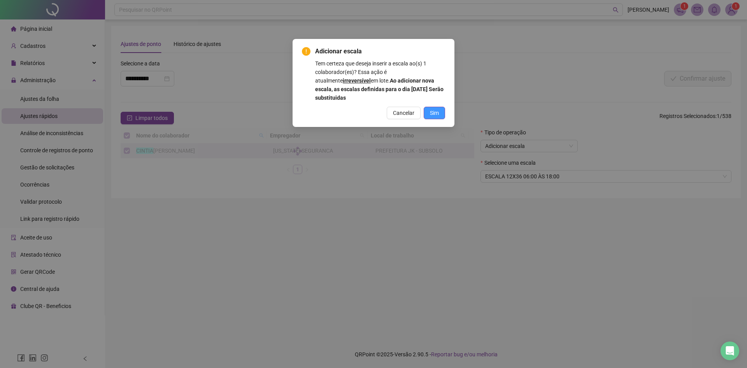
click at [435, 108] on button "Sim" at bounding box center [434, 113] width 21 height 12
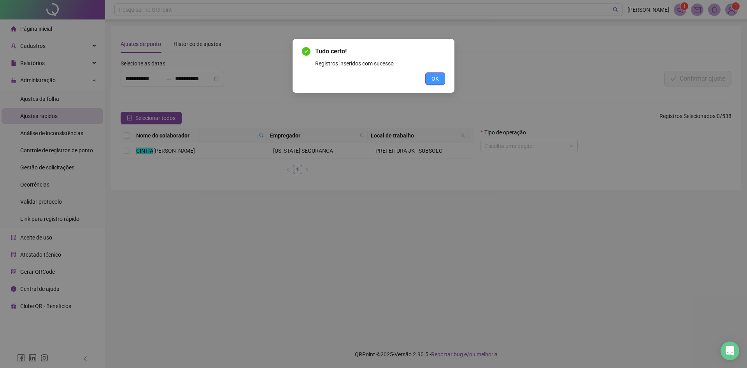
click at [431, 81] on button "OK" at bounding box center [435, 78] width 20 height 12
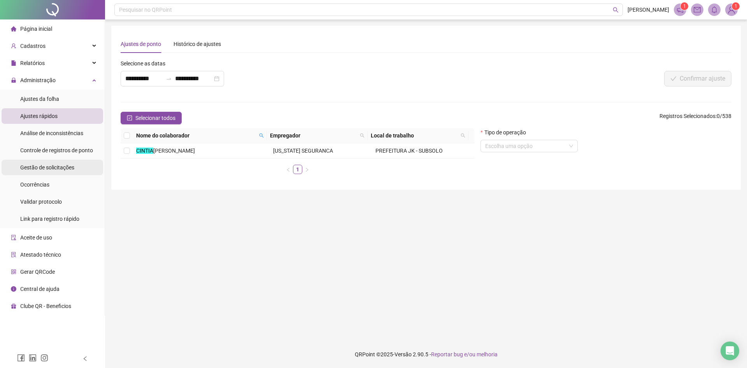
click at [56, 169] on span "Gestão de solicitações" at bounding box center [47, 167] width 54 height 6
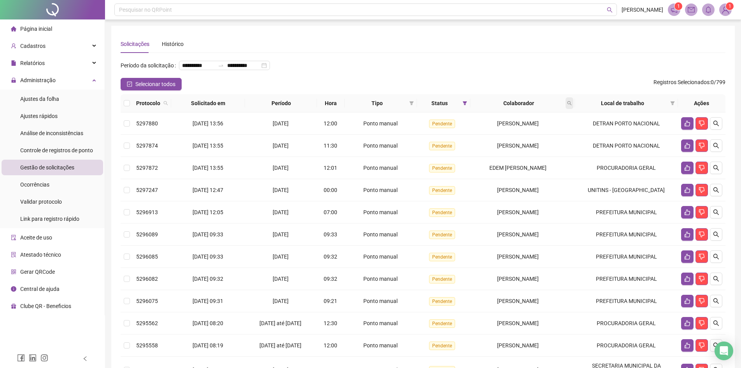
click at [572, 105] on icon "search" at bounding box center [569, 103] width 5 height 5
click at [535, 144] on button "Buscar" at bounding box center [519, 146] width 35 height 9
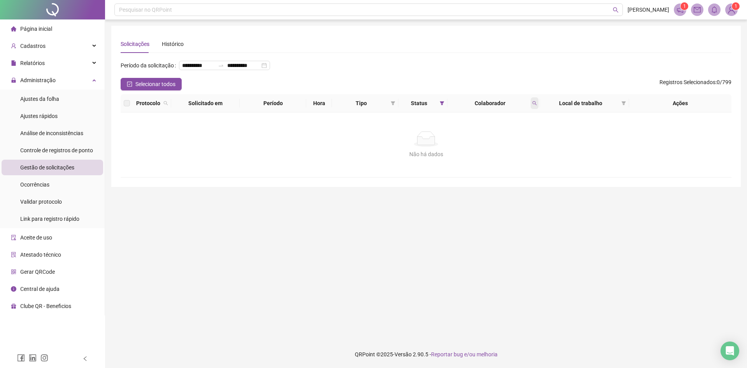
click at [532, 109] on span at bounding box center [535, 103] width 8 height 12
click at [475, 145] on button "Buscar" at bounding box center [479, 146] width 35 height 9
click at [535, 105] on icon "search" at bounding box center [534, 103] width 5 height 5
click at [485, 151] on button "Buscar" at bounding box center [479, 146] width 35 height 9
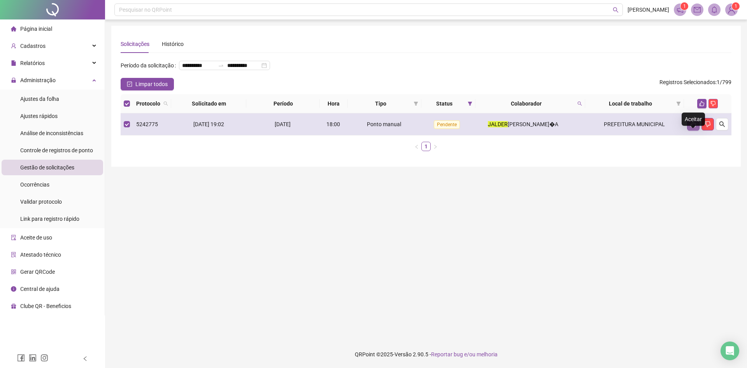
click at [692, 127] on icon "like" at bounding box center [692, 124] width 5 height 6
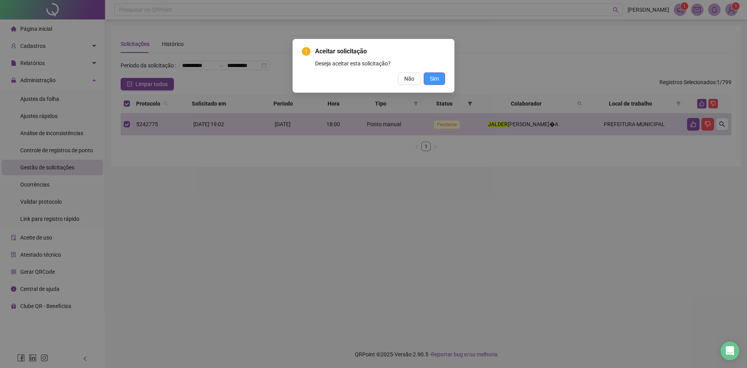
click at [431, 77] on span "Sim" at bounding box center [434, 78] width 9 height 9
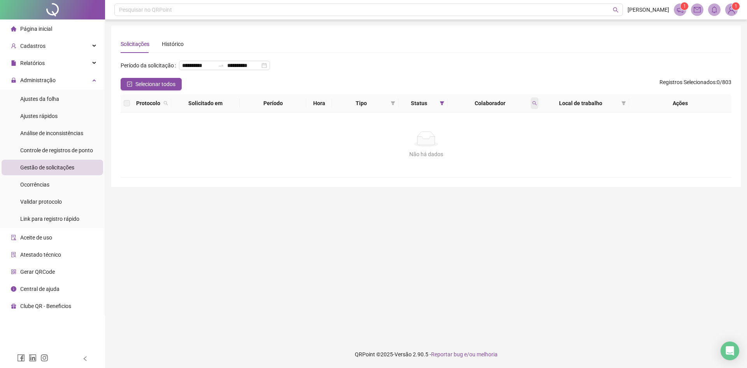
click at [533, 105] on icon "search" at bounding box center [534, 103] width 5 height 5
click at [480, 143] on span "Buscar" at bounding box center [483, 146] width 17 height 9
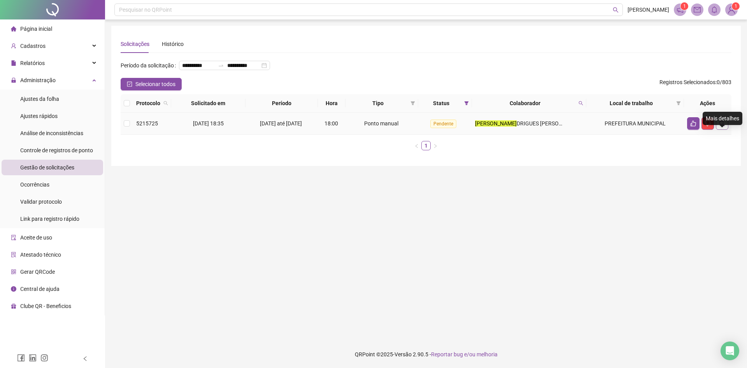
click at [724, 126] on icon "search" at bounding box center [722, 123] width 6 height 6
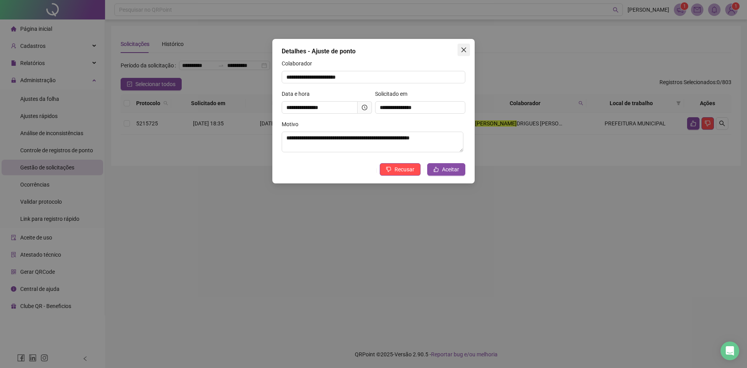
click at [464, 49] on icon "close" at bounding box center [463, 49] width 5 height 5
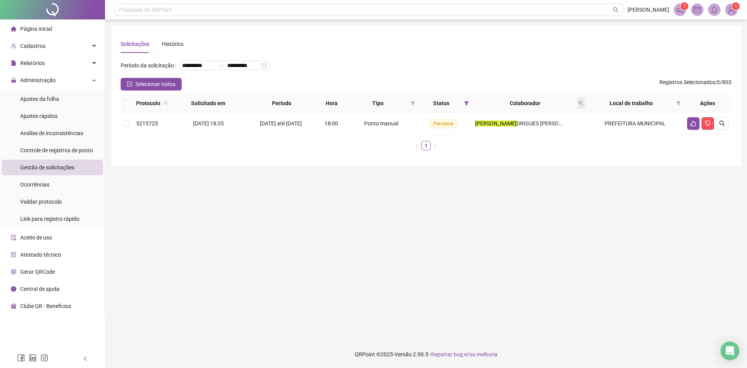
click at [580, 109] on span at bounding box center [581, 103] width 8 height 12
type input "****"
click at [521, 146] on button "Buscar" at bounding box center [525, 146] width 35 height 9
click at [136, 126] on span "5248796" at bounding box center [147, 123] width 22 height 6
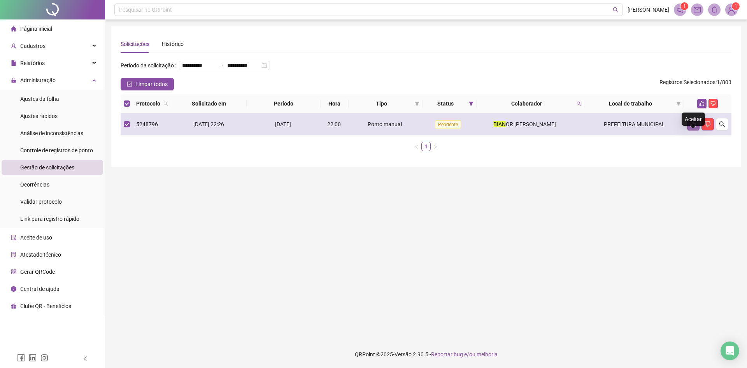
click at [694, 127] on icon "like" at bounding box center [692, 124] width 5 height 6
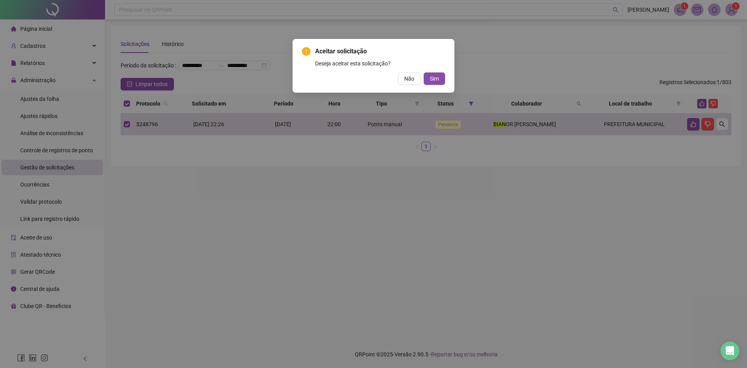
click at [435, 72] on div "Aceitar solicitação Deseja aceitar esta solicitação? Não Sim" at bounding box center [373, 66] width 143 height 38
click at [440, 78] on button "Sim" at bounding box center [434, 78] width 21 height 12
